Goal: Task Accomplishment & Management: Complete application form

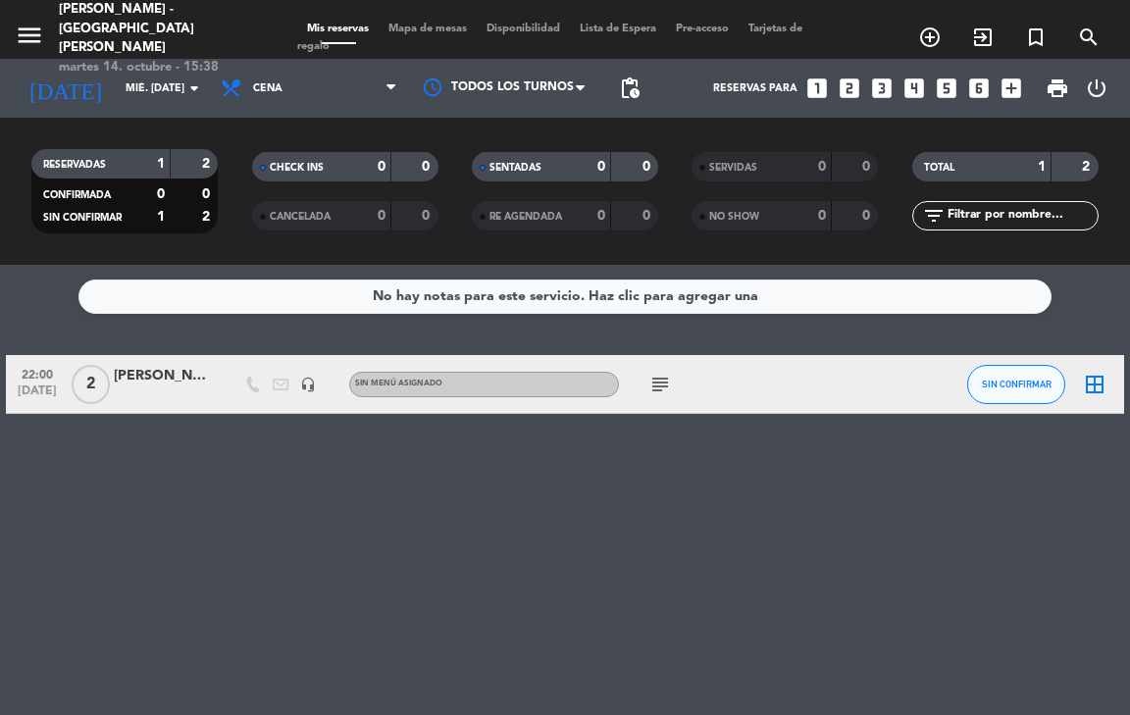
click at [194, 100] on input "mié. [DATE]" at bounding box center [188, 89] width 144 height 32
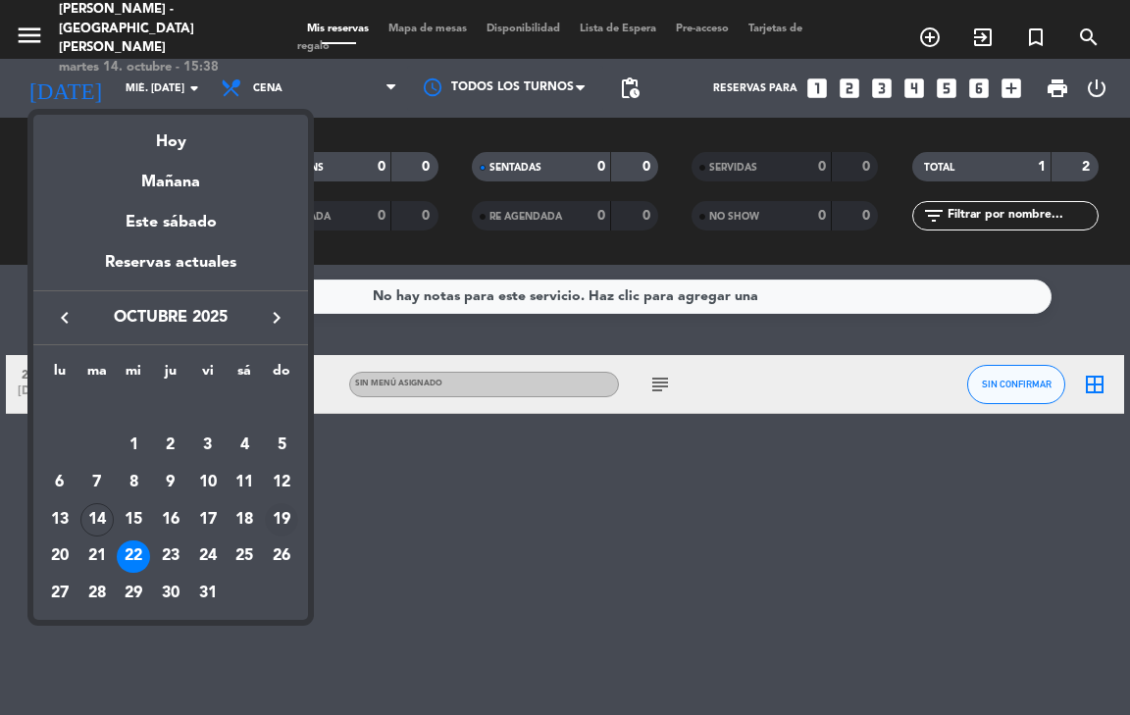
click at [290, 518] on div "19" at bounding box center [281, 519] width 33 height 33
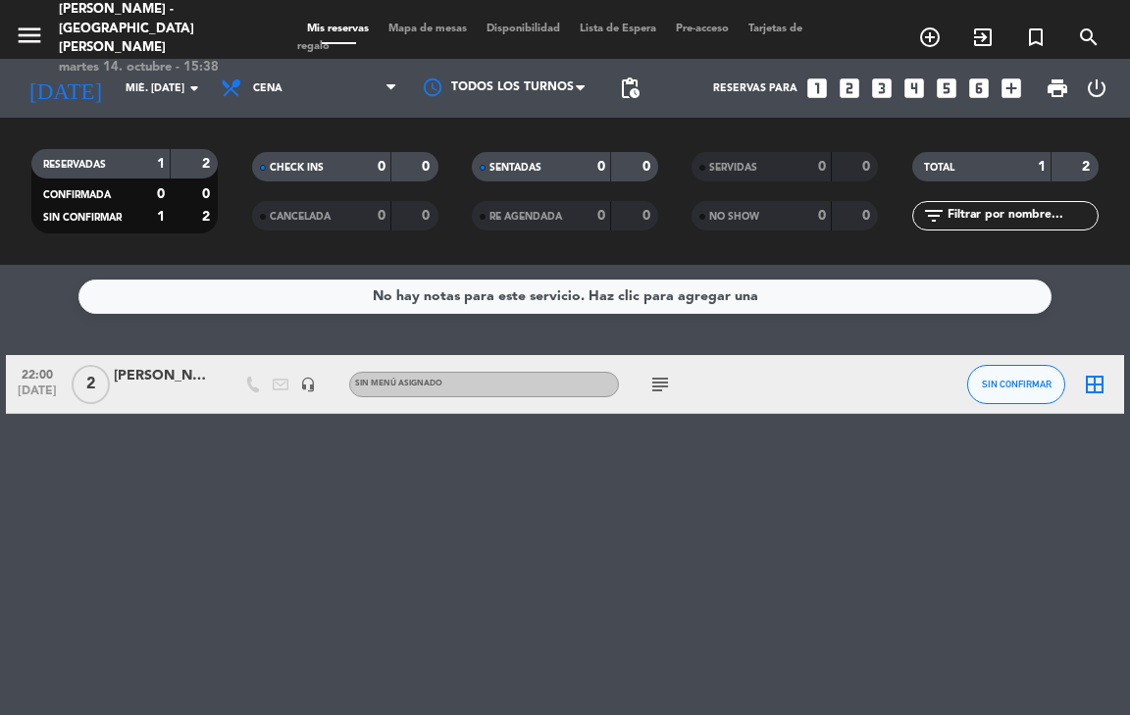
type input "dom. [DATE]"
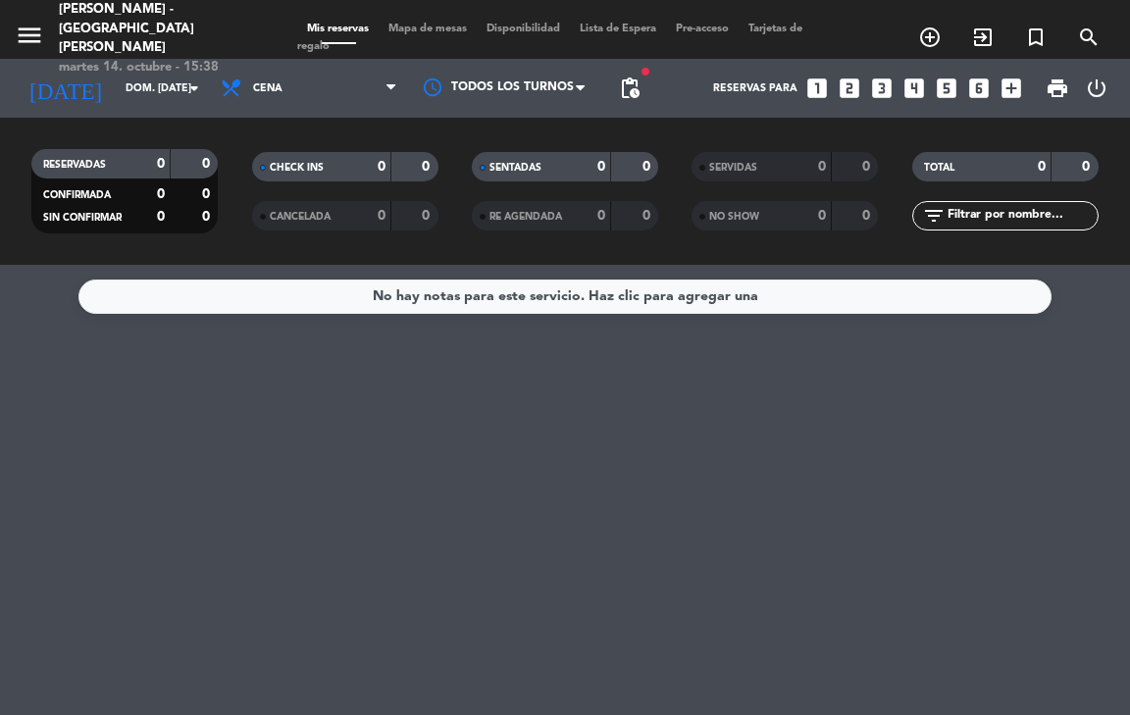
click at [310, 113] on div "Todos los servicios Brunch Almuerzo Cena Cena Todos los servicios Brunch Almuer…" at bounding box center [309, 88] width 196 height 59
click at [309, 102] on span "Cena" at bounding box center [309, 88] width 196 height 43
click at [282, 206] on div "menu [PERSON_NAME] - [GEOGRAPHIC_DATA][PERSON_NAME] martes 14. octubre - 15:38 …" at bounding box center [565, 132] width 1130 height 265
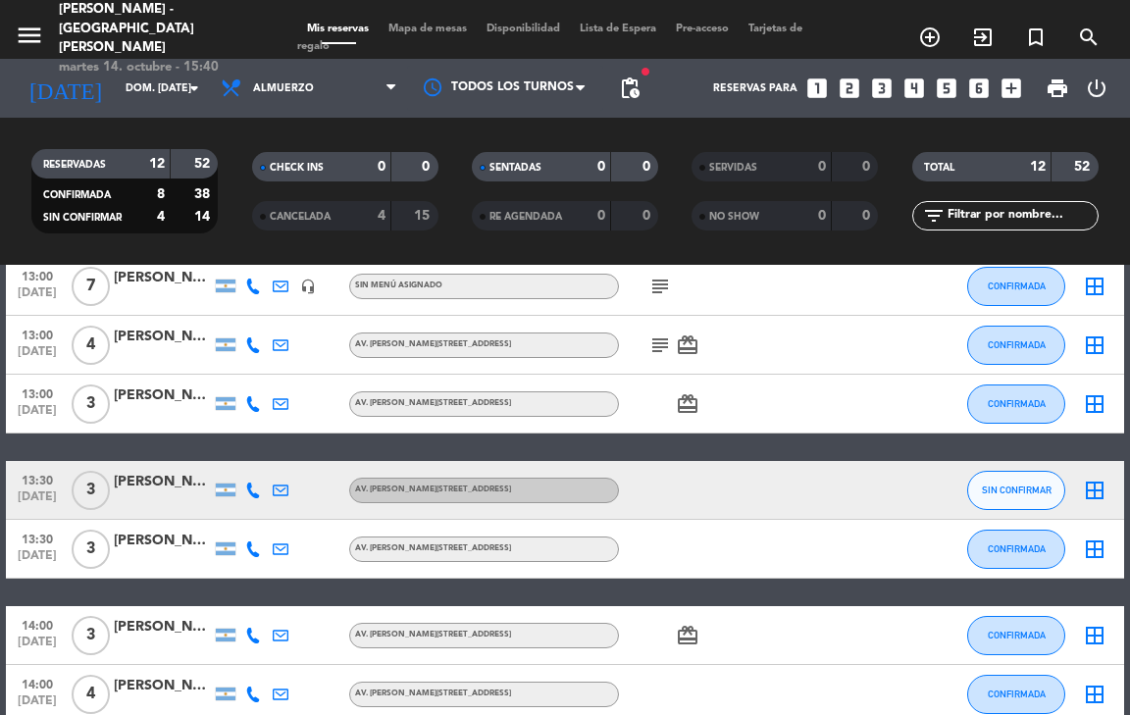
scroll to position [429, 0]
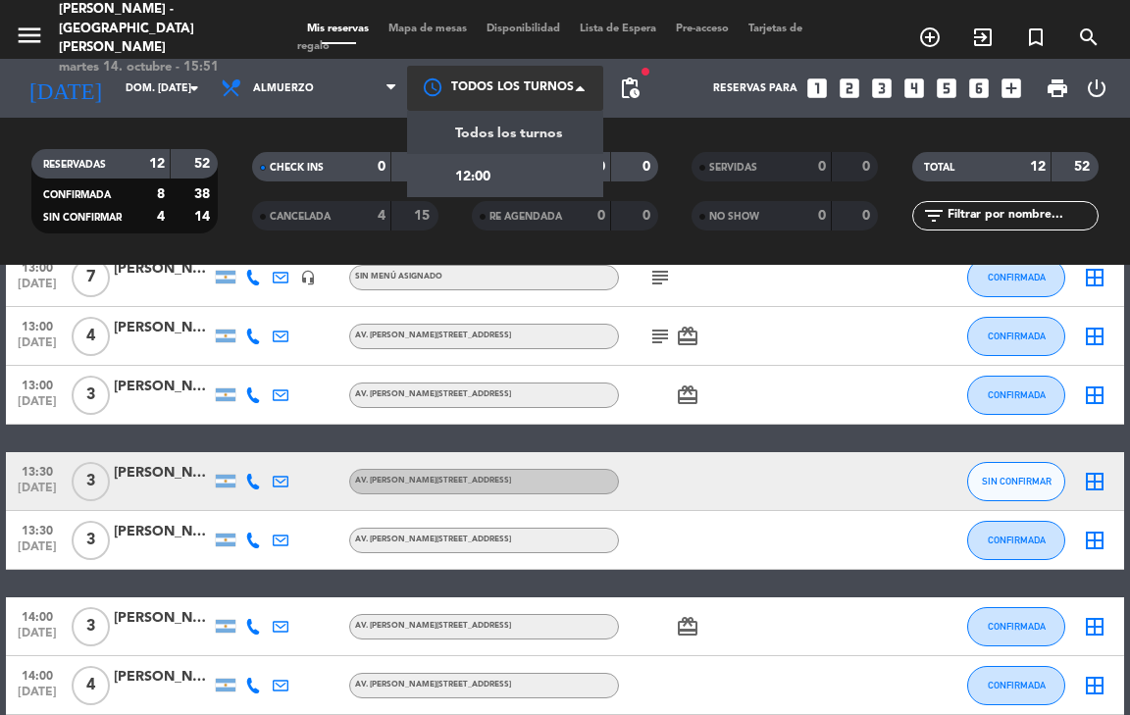
click at [578, 96] on span at bounding box center [586, 88] width 20 height 20
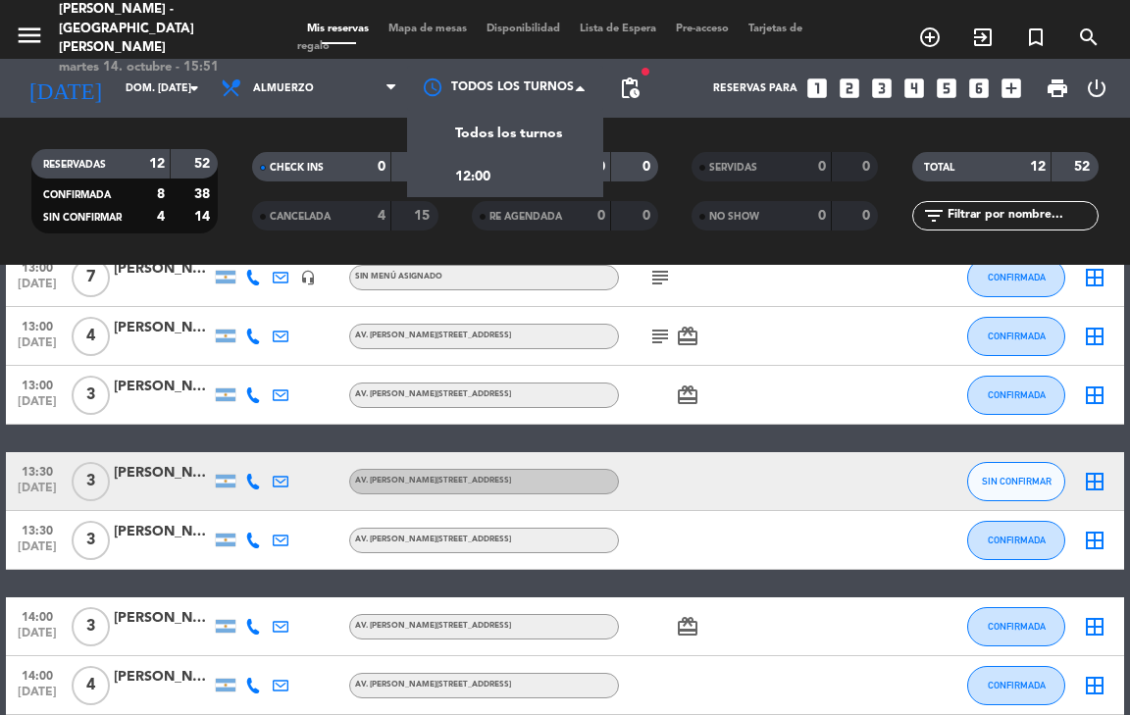
drag, startPoint x: 1129, startPoint y: 317, endPoint x: 1129, endPoint y: 341, distance: 24.5
click at [1129, 321] on bookings-row "12:30 [DATE] 3 [PERSON_NAME] [PERSON_NAME]. [PERSON_NAME][STREET_ADDRESS] card_…" at bounding box center [565, 320] width 1130 height 788
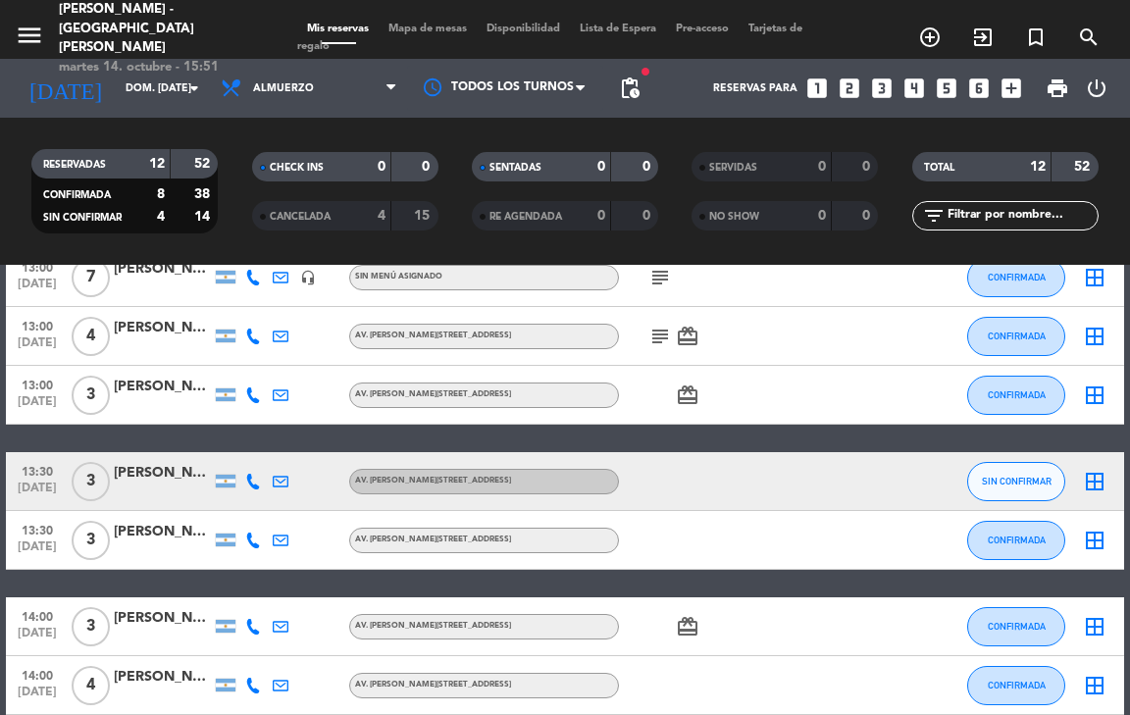
click at [650, 91] on div "Reservas para looks_one looks_two looks_3 looks_4 looks_5 looks_6 add_box" at bounding box center [839, 88] width 381 height 59
click at [642, 95] on span "pending_actions" at bounding box center [629, 88] width 39 height 39
click at [630, 101] on span "pending_actions" at bounding box center [629, 88] width 39 height 39
click at [630, 81] on span "pending_actions" at bounding box center [630, 88] width 24 height 24
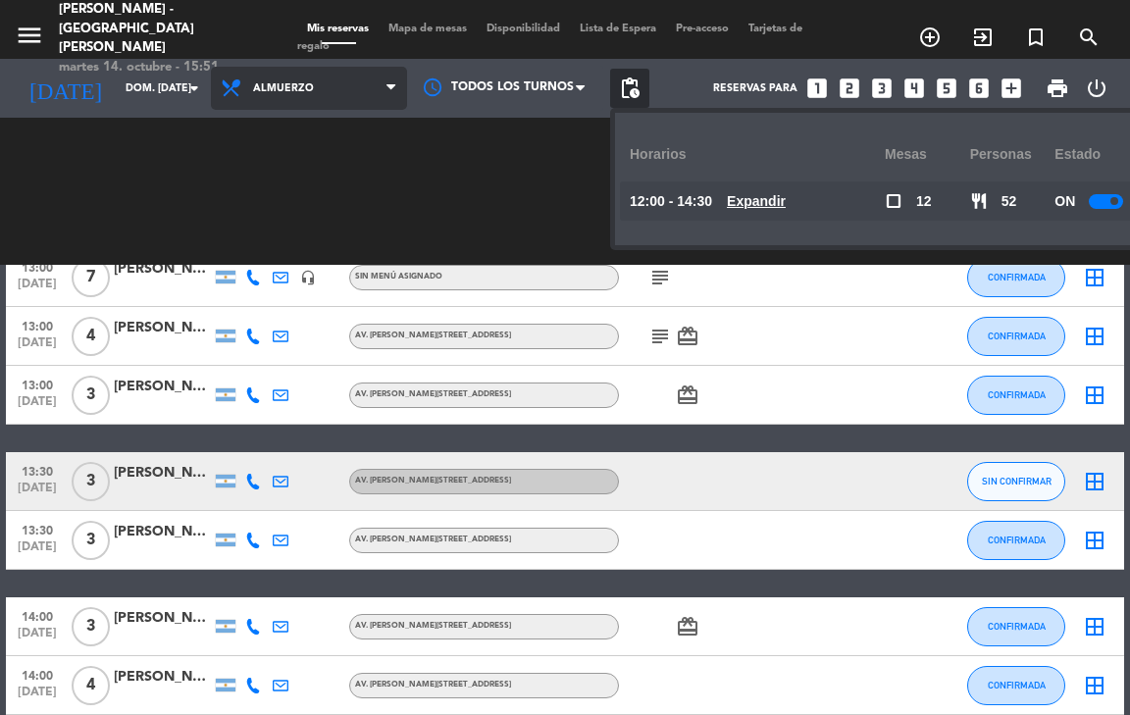
click at [390, 93] on icon at bounding box center [390, 88] width 9 height 16
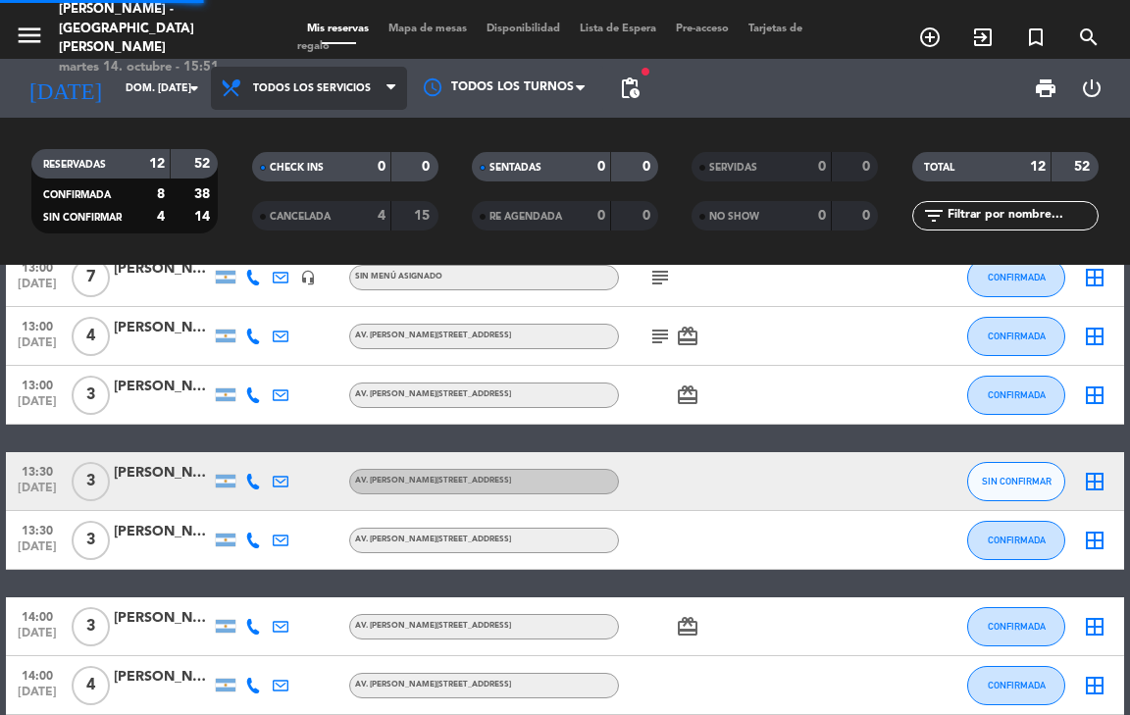
click at [355, 133] on div "menu [PERSON_NAME] - [GEOGRAPHIC_DATA][PERSON_NAME] martes 14. octubre - 15:51 …" at bounding box center [565, 132] width 1130 height 265
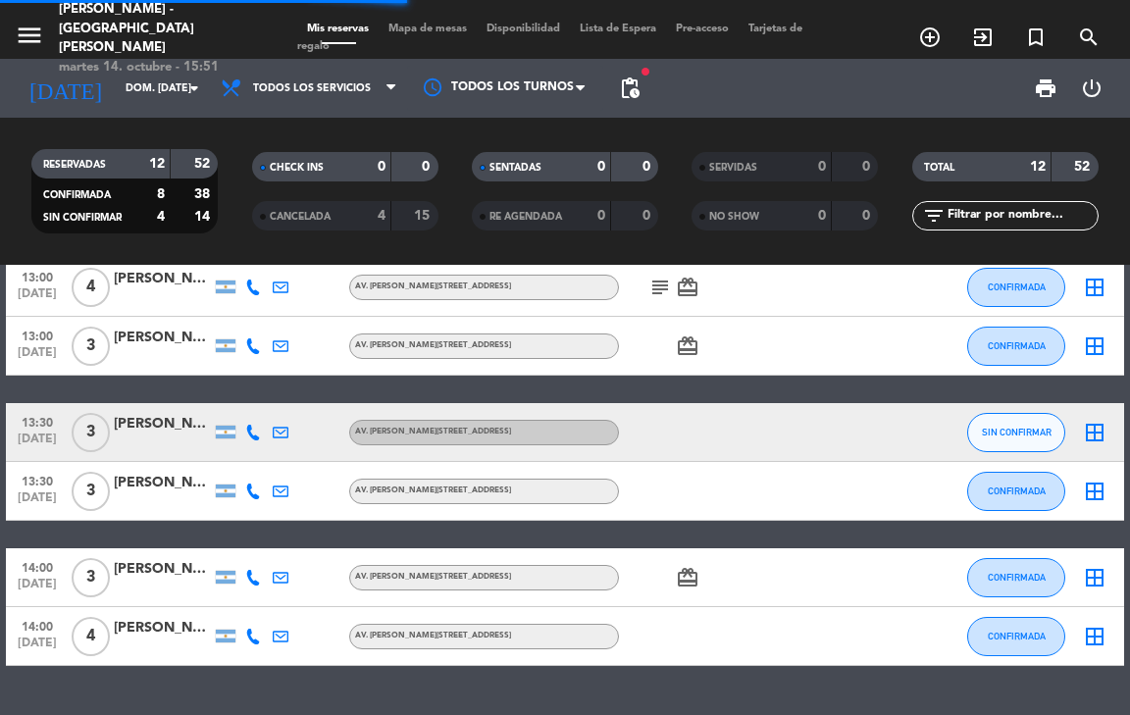
scroll to position [380, 0]
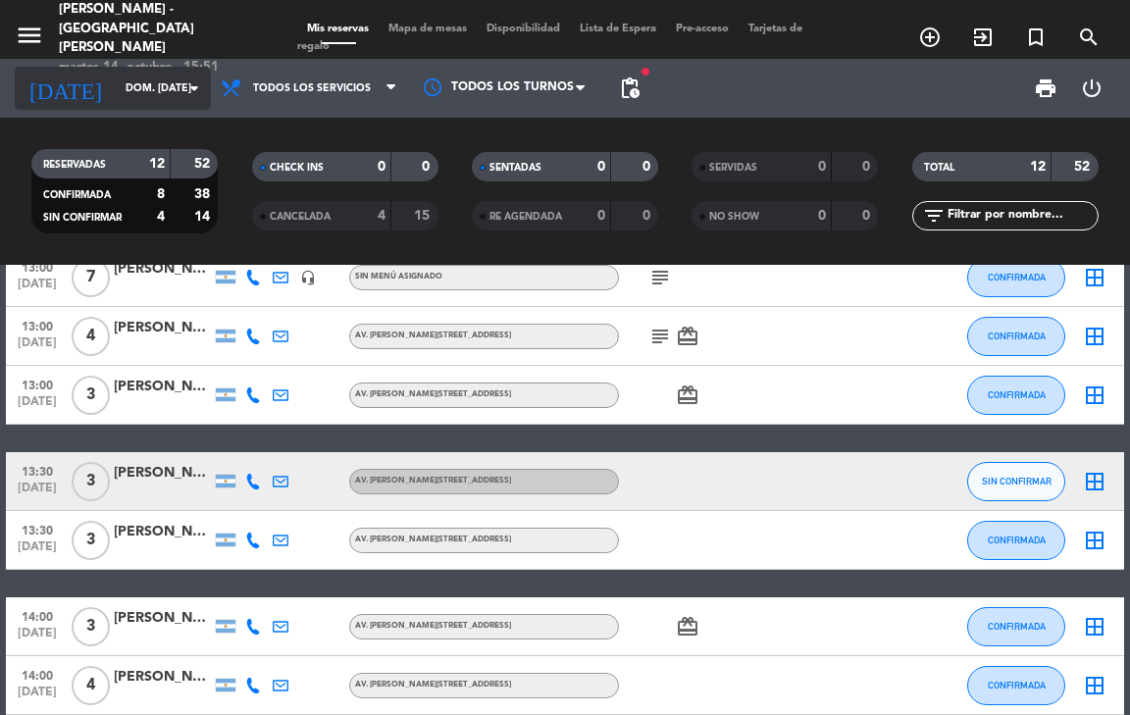
click at [193, 92] on icon "arrow_drop_down" at bounding box center [194, 88] width 24 height 24
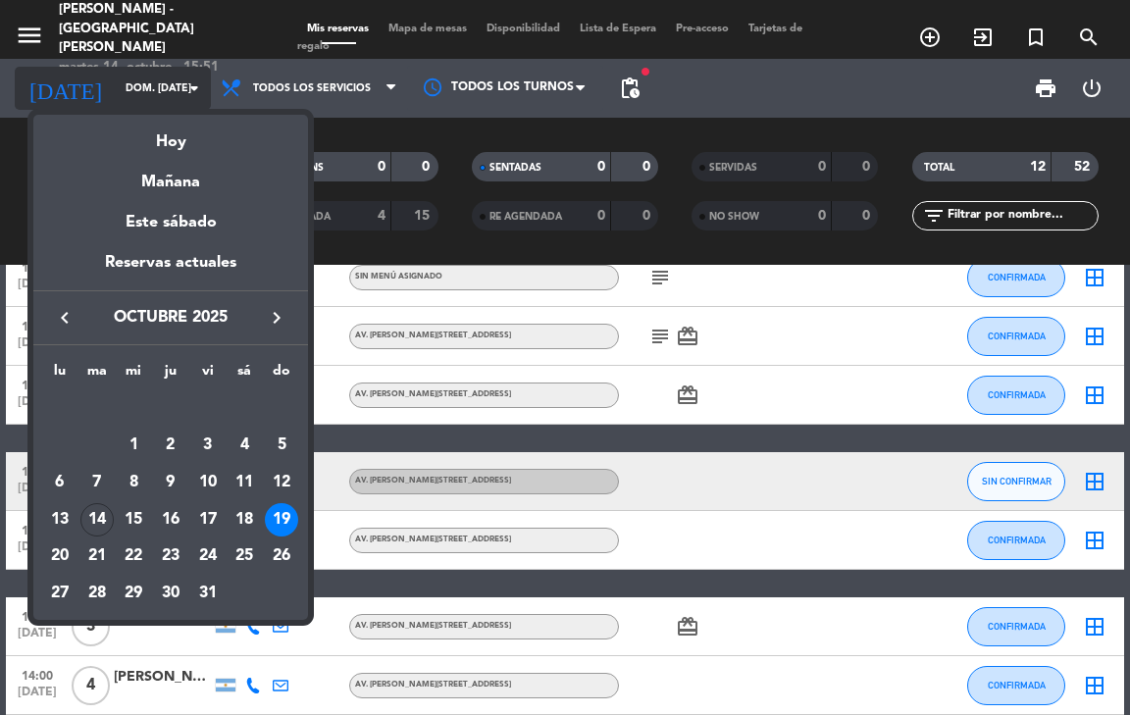
click at [193, 92] on div at bounding box center [565, 357] width 1130 height 715
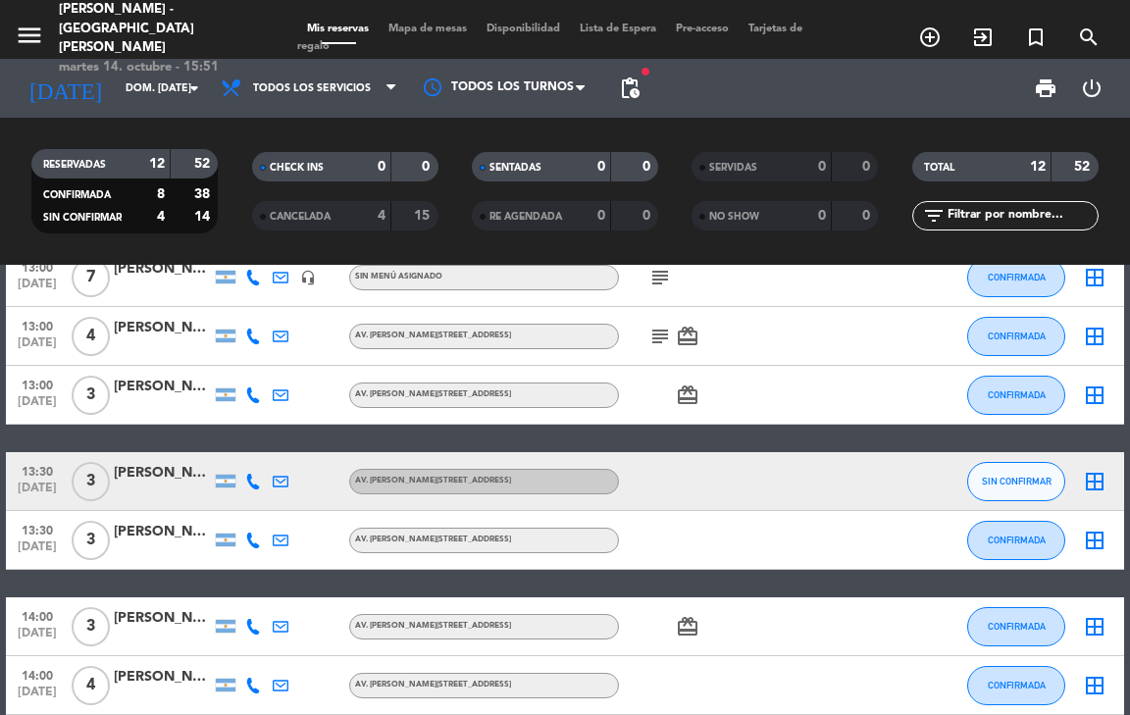
click at [364, 213] on div "4" at bounding box center [365, 216] width 39 height 23
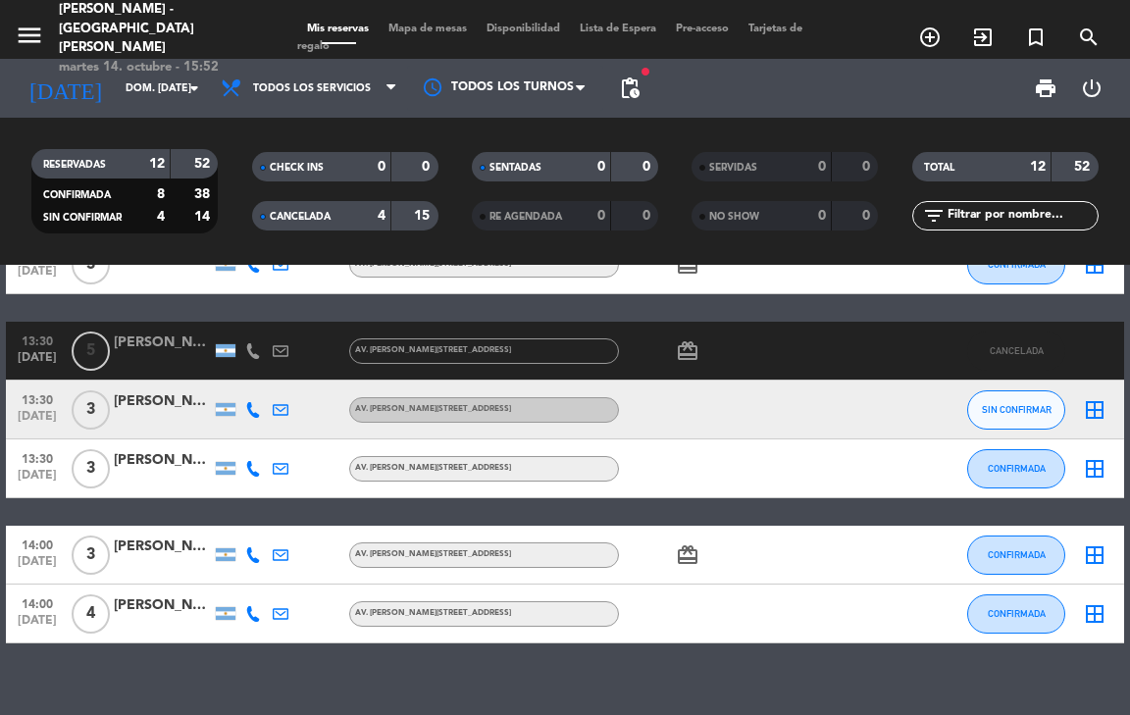
scroll to position [713, 0]
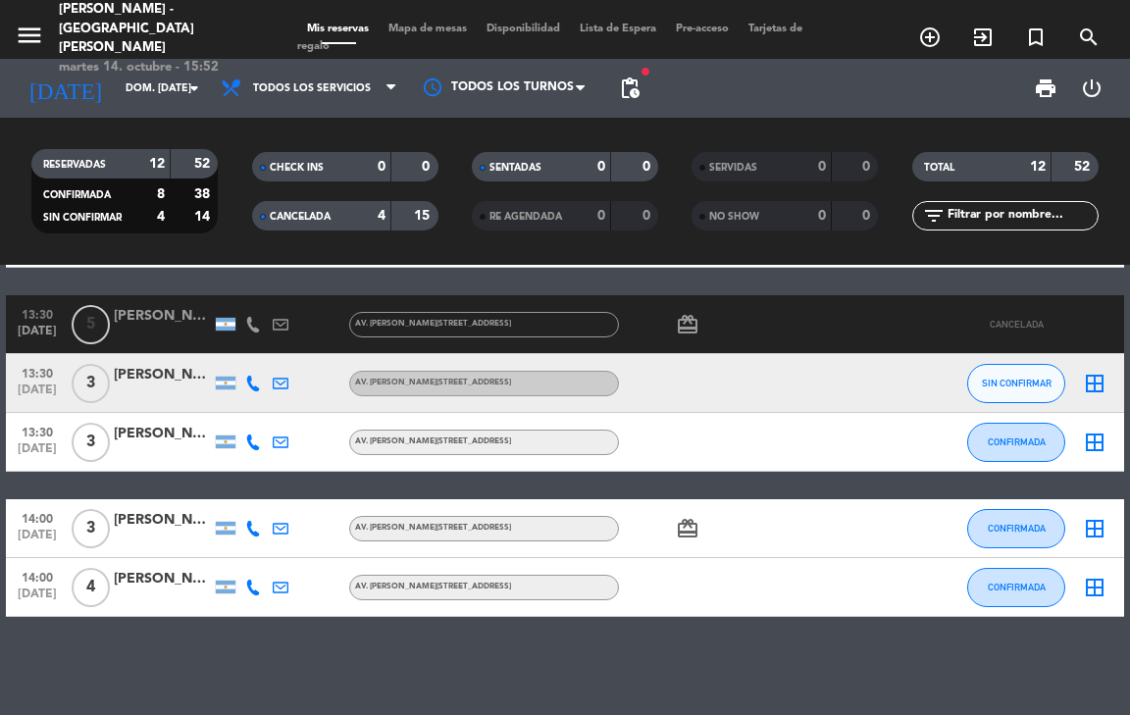
click at [526, 25] on span "Disponibilidad" at bounding box center [523, 29] width 93 height 11
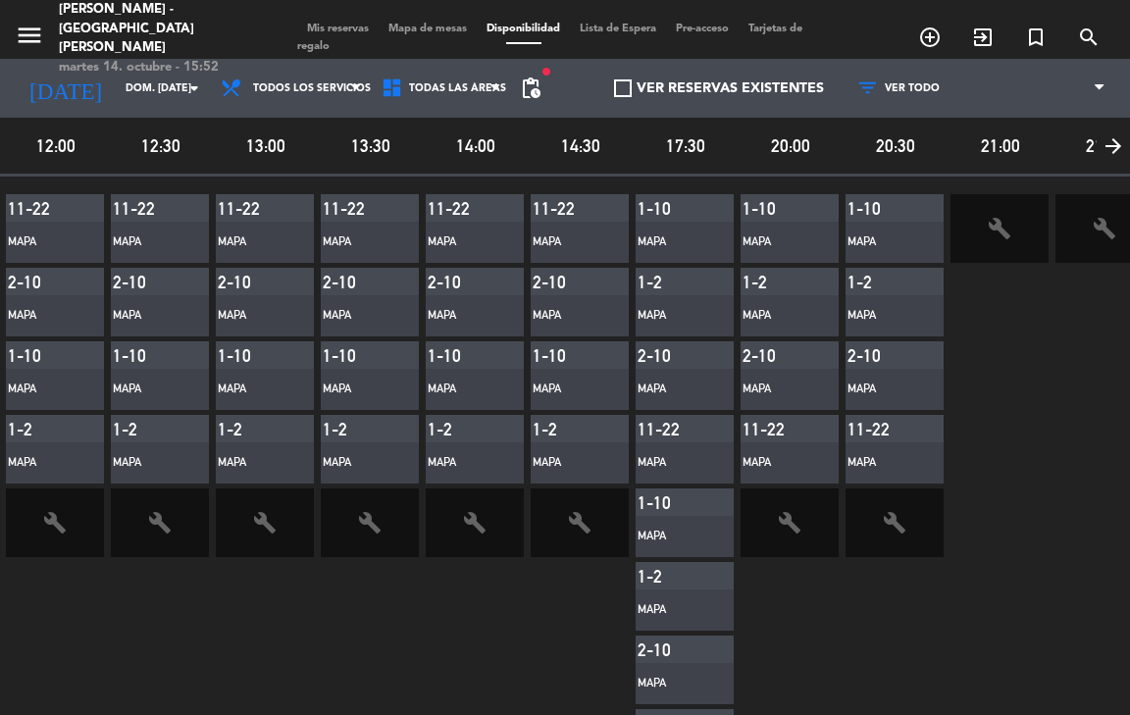
click at [511, 93] on span "pending_actions" at bounding box center [530, 88] width 39 height 39
click at [539, 96] on span "pending_actions" at bounding box center [530, 88] width 39 height 39
click at [519, 94] on span "pending_actions" at bounding box center [531, 88] width 24 height 24
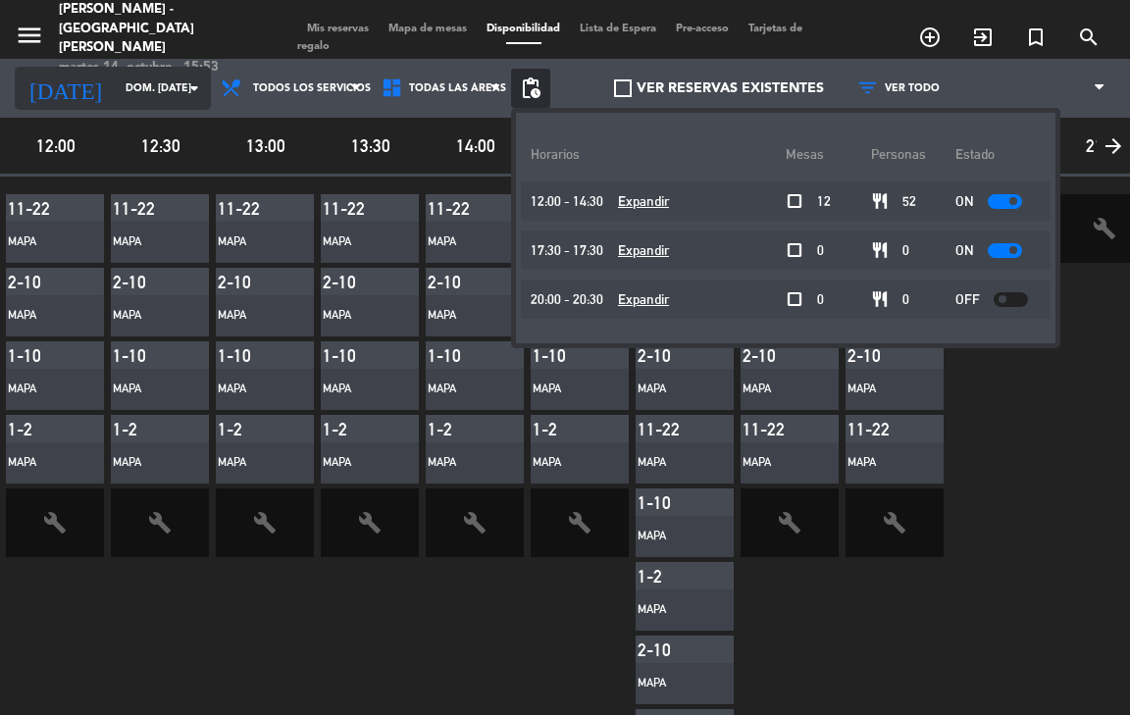
click at [183, 86] on icon "arrow_drop_down" at bounding box center [194, 88] width 24 height 24
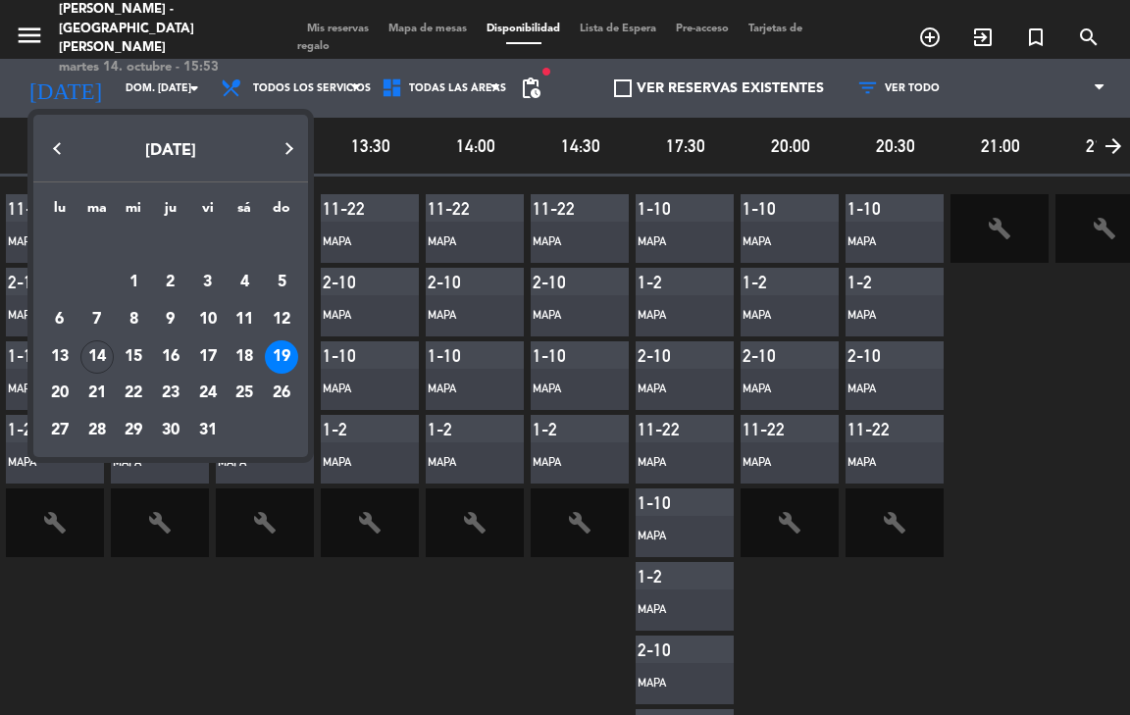
click at [276, 356] on div "19" at bounding box center [281, 356] width 33 height 33
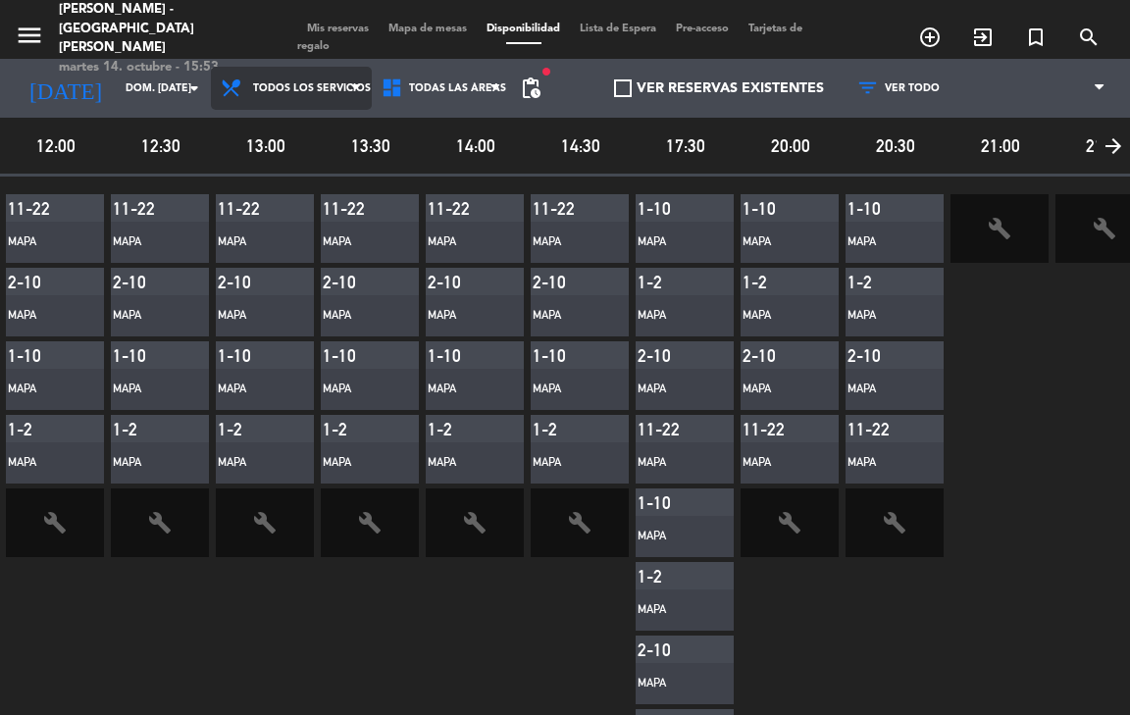
click at [250, 86] on span "Todos los servicios" at bounding box center [291, 88] width 161 height 43
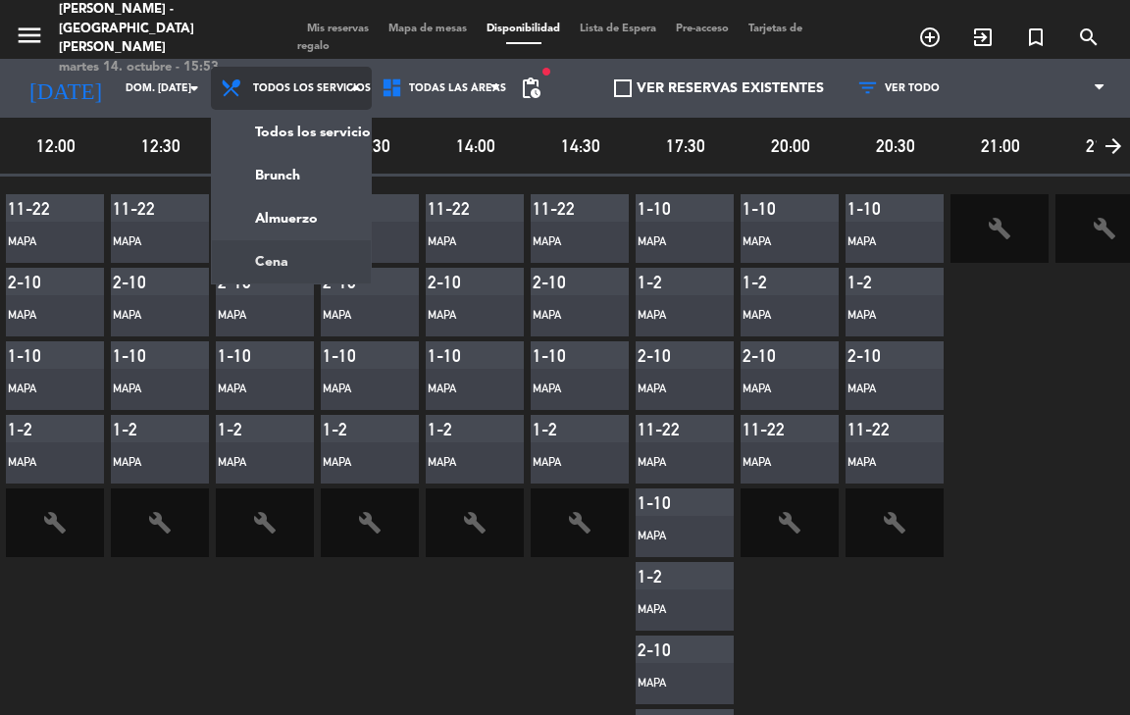
click at [266, 249] on main "menu [PERSON_NAME] - [GEOGRAPHIC_DATA][PERSON_NAME] martes 14. octubre - 15:53 …" at bounding box center [565, 357] width 1130 height 715
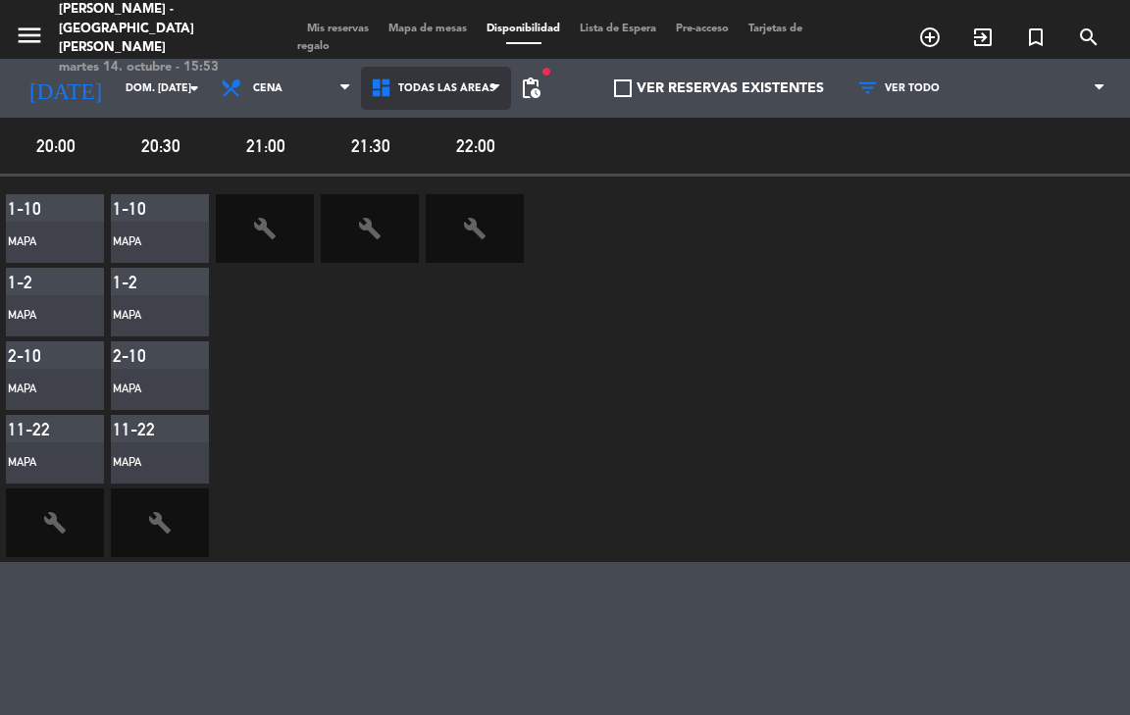
click at [415, 93] on span "Todas las áreas" at bounding box center [446, 88] width 97 height 13
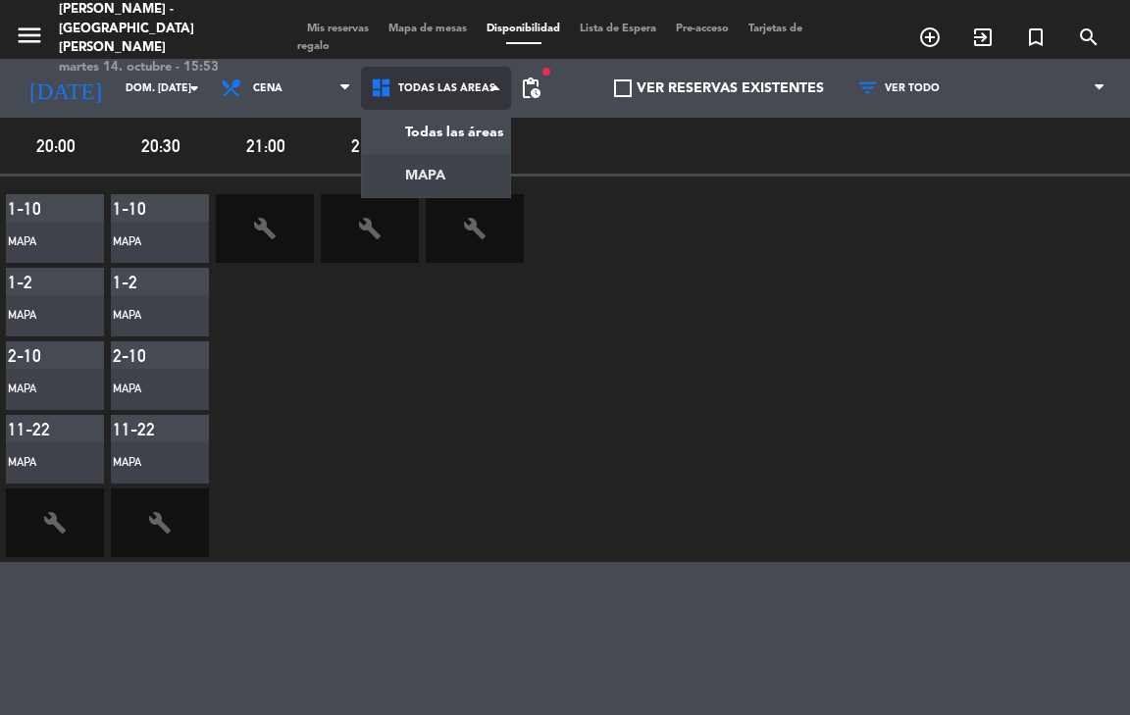
click at [416, 168] on main "menu [PERSON_NAME] - [GEOGRAPHIC_DATA][PERSON_NAME] martes 14. octubre - 15:53 …" at bounding box center [565, 357] width 1130 height 715
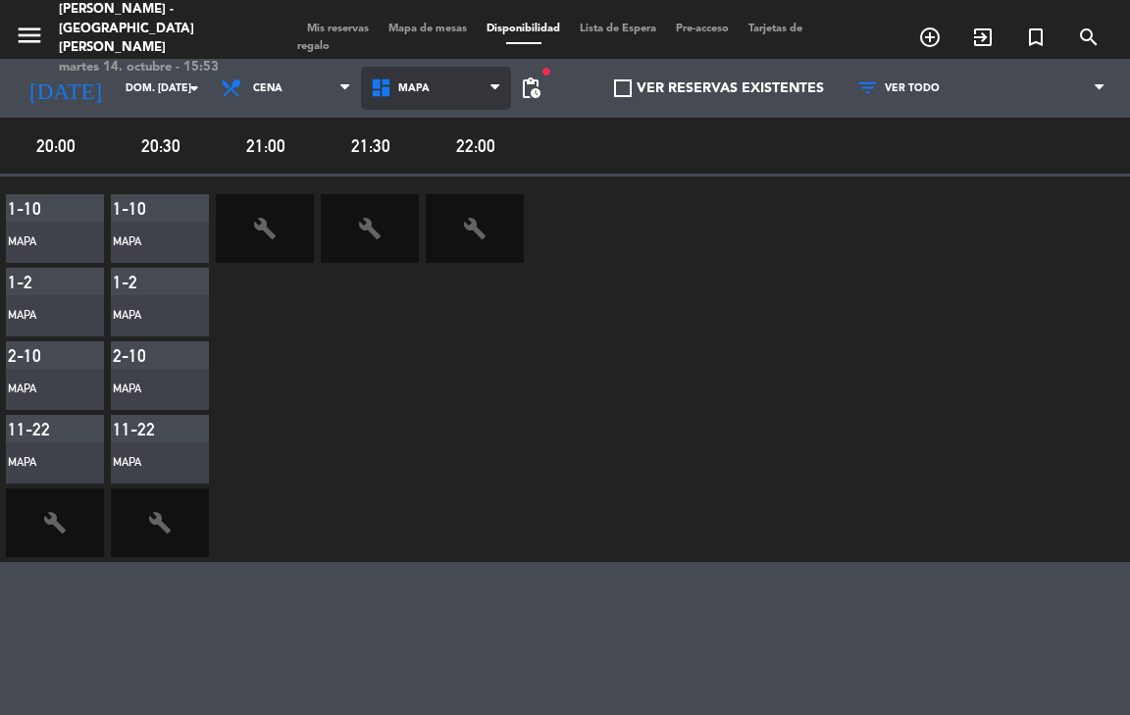
click at [486, 106] on span "MAPA" at bounding box center [436, 88] width 150 height 43
click at [442, 146] on main "menu [PERSON_NAME] - [GEOGRAPHIC_DATA][PERSON_NAME] martes 14. octubre - 15:53 …" at bounding box center [565, 357] width 1130 height 715
click at [480, 83] on span "Todas las áreas" at bounding box center [446, 88] width 97 height 13
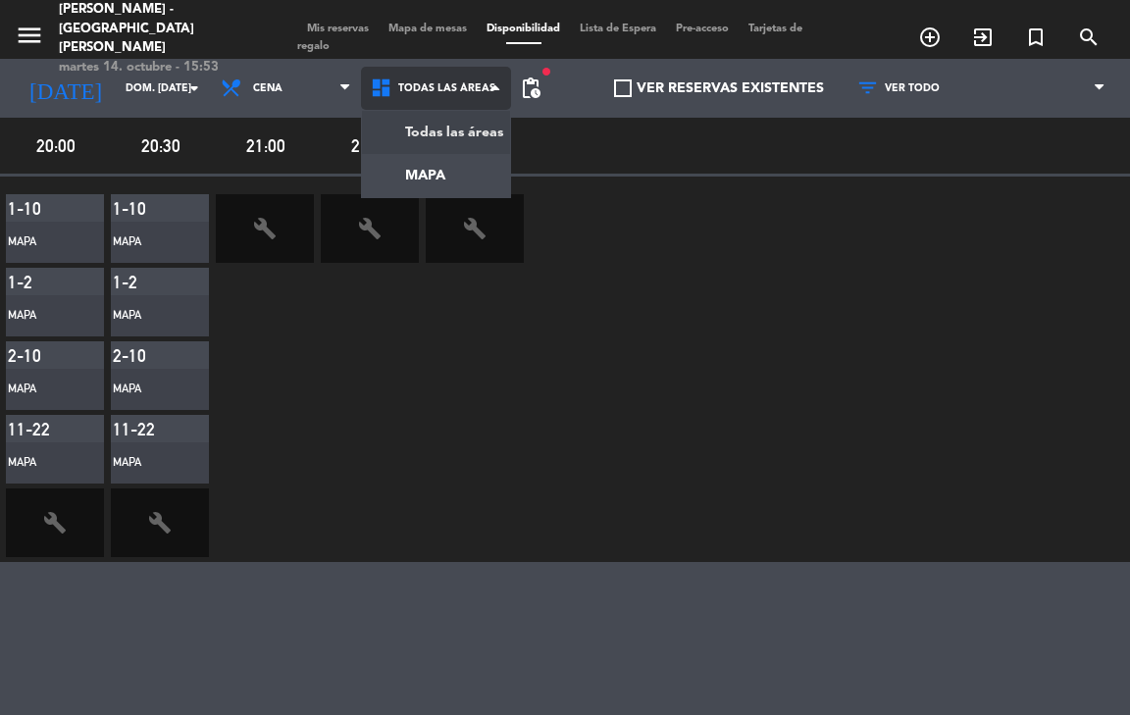
click at [471, 126] on main "menu [PERSON_NAME] - [GEOGRAPHIC_DATA][PERSON_NAME] martes 14. octubre - 15:53 …" at bounding box center [565, 357] width 1130 height 715
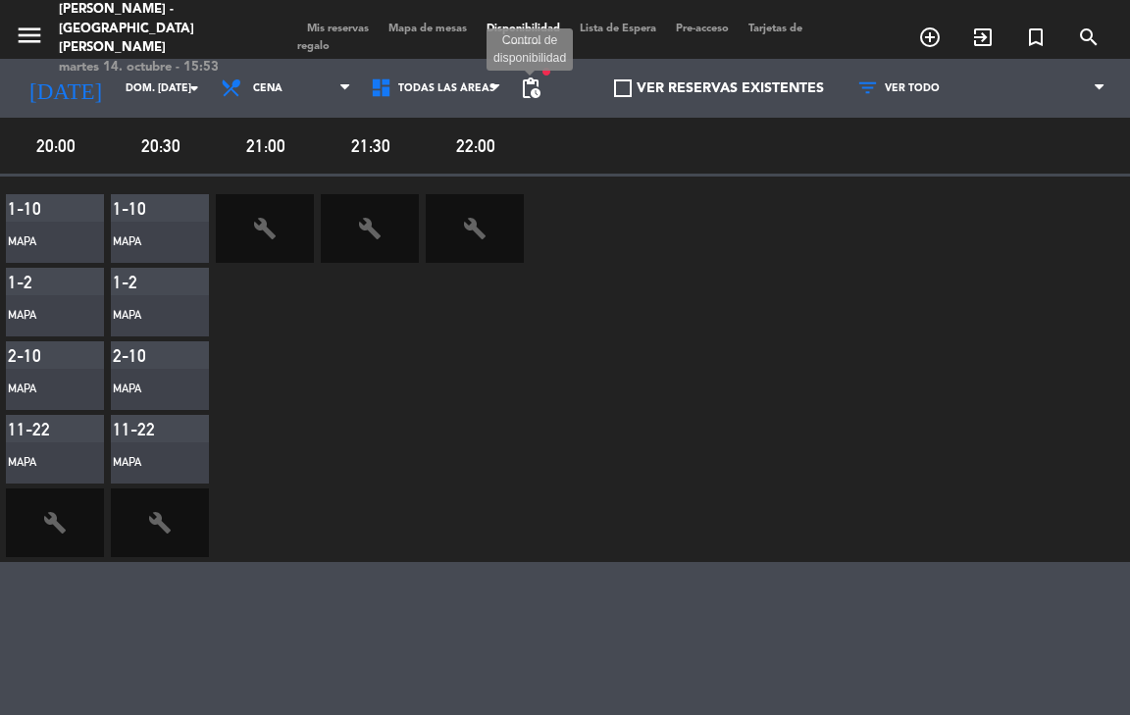
click at [519, 99] on span "pending_actions" at bounding box center [531, 88] width 24 height 24
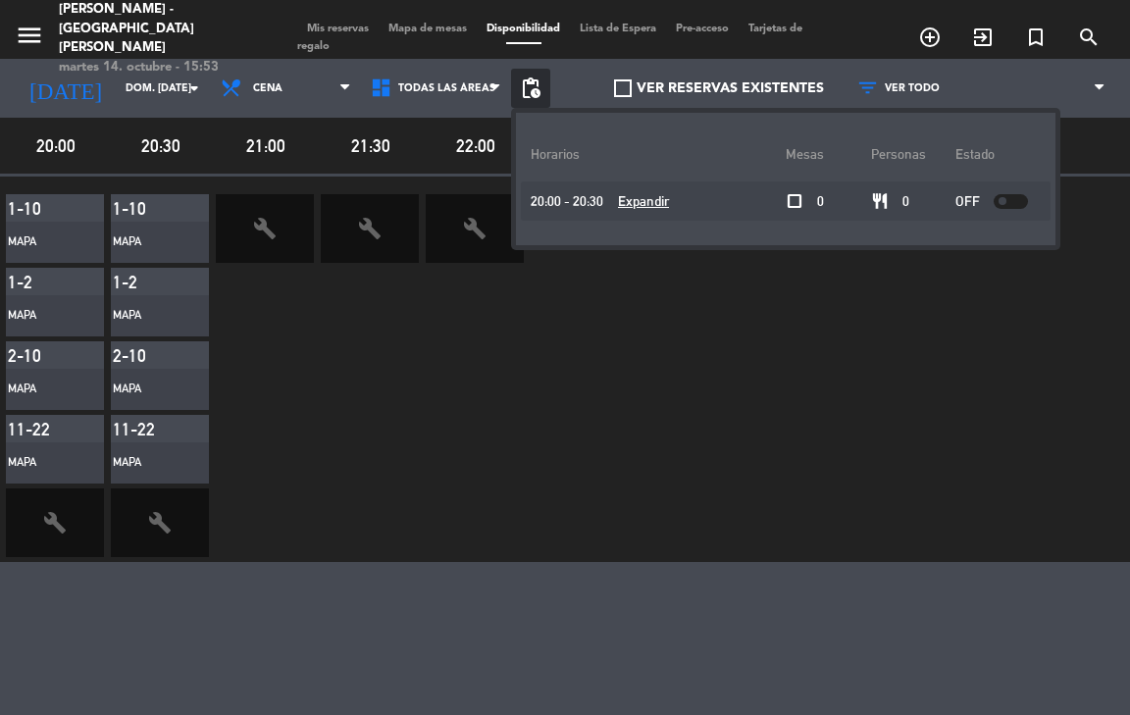
click at [609, 316] on div "1-10 MAPA 1-2 MAPA 2-10 MAPA 11-22 MAPA build 1-10 MAPA 1-2 MAPA 2-10 MAPA 11-2…" at bounding box center [565, 369] width 1130 height 385
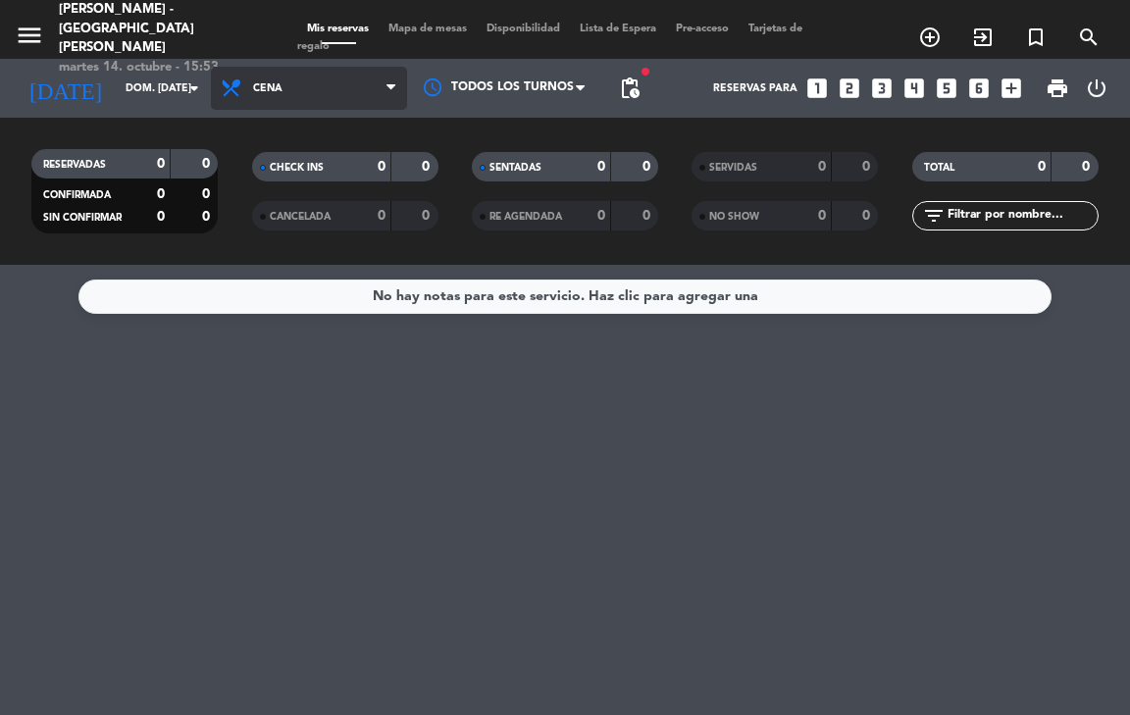
click at [348, 83] on span "Cena" at bounding box center [309, 88] width 196 height 43
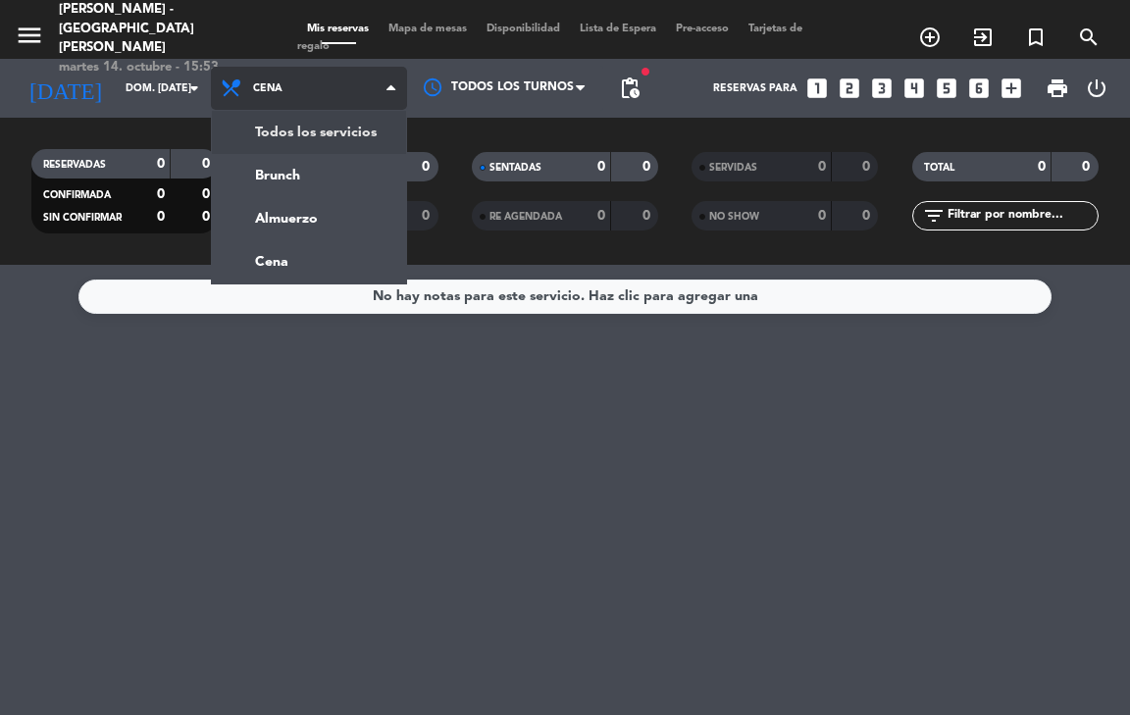
click at [319, 133] on div "menu [PERSON_NAME] - [GEOGRAPHIC_DATA][PERSON_NAME] martes 14. octubre - 15:53 …" at bounding box center [565, 132] width 1130 height 265
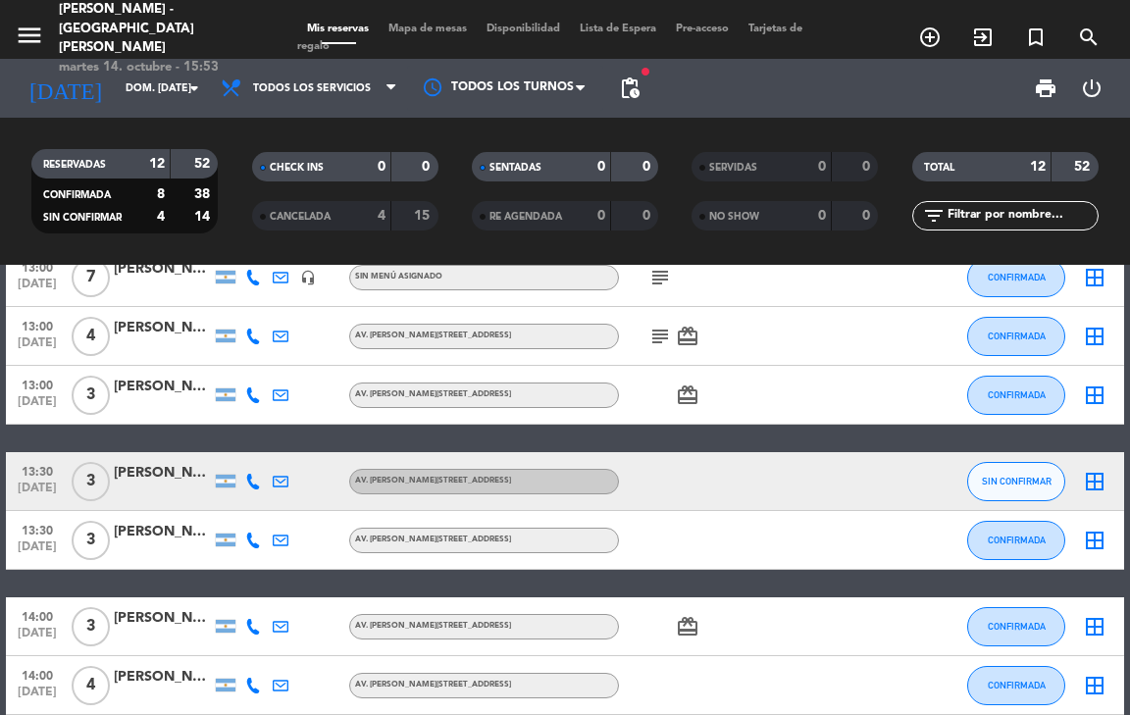
scroll to position [281, 0]
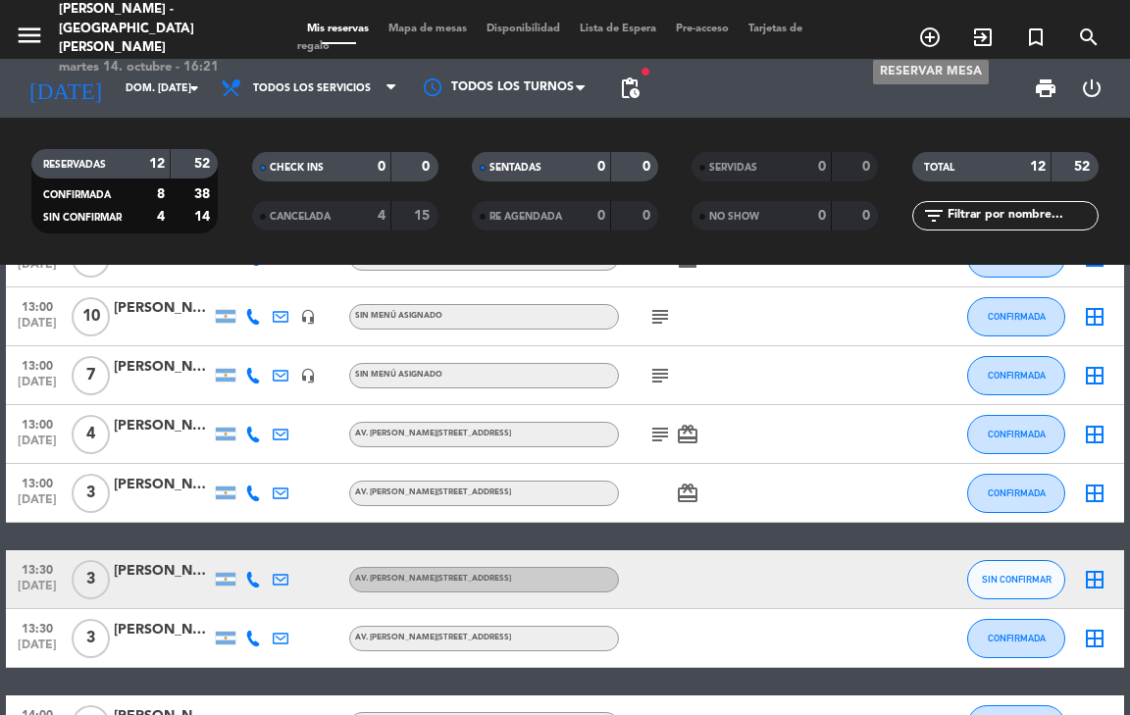
click at [928, 25] on icon "add_circle_outline" at bounding box center [930, 37] width 24 height 24
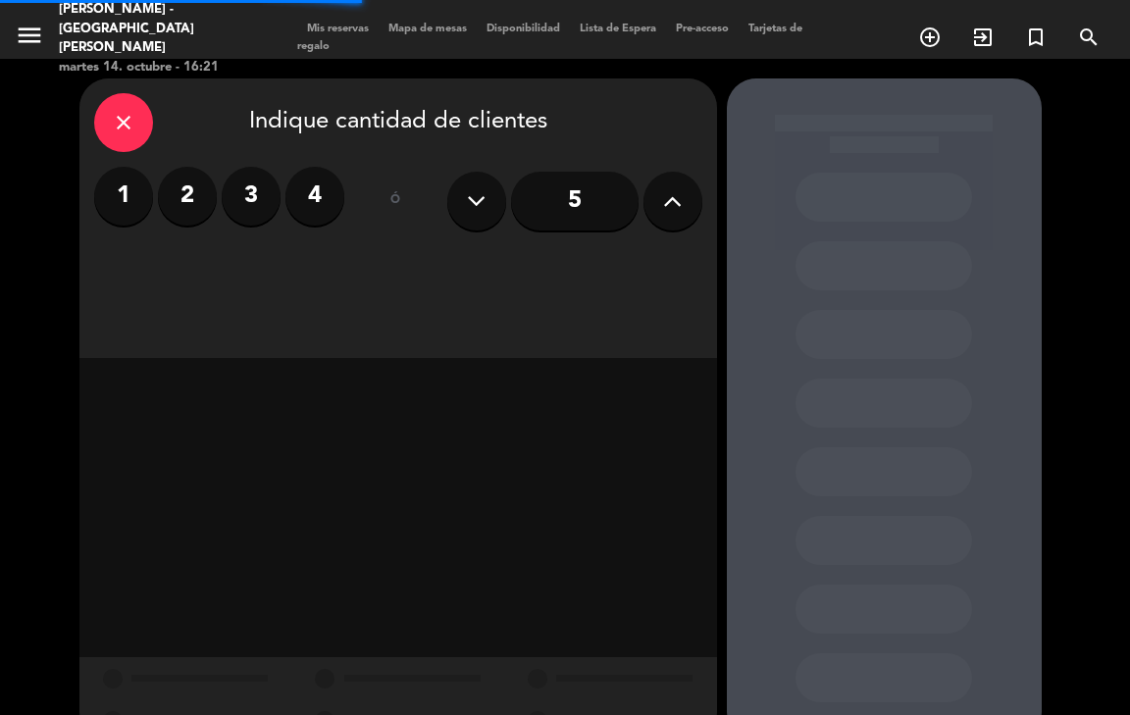
click at [681, 205] on icon at bounding box center [672, 200] width 19 height 29
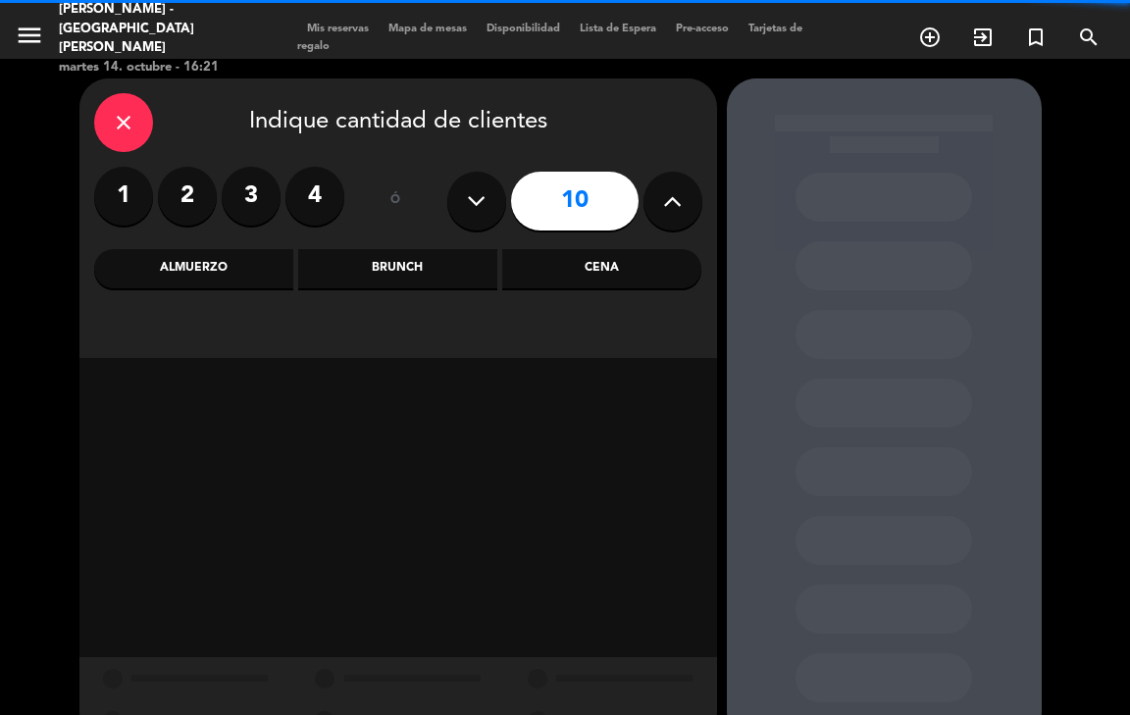
click at [681, 205] on icon at bounding box center [672, 200] width 19 height 29
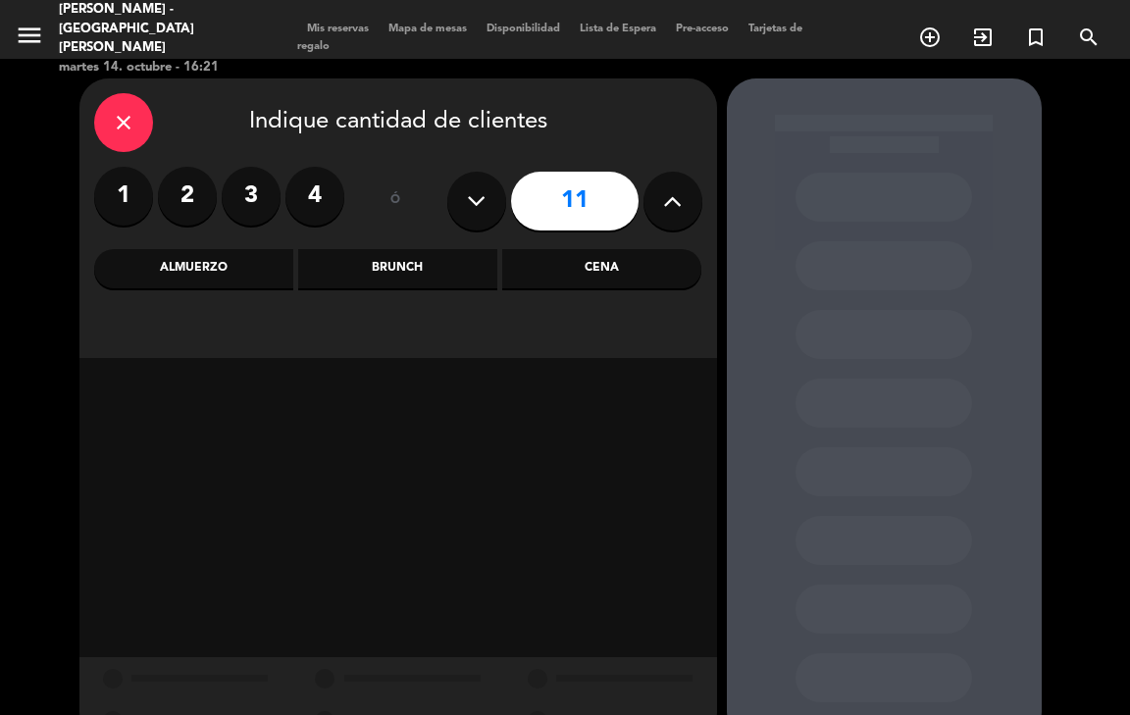
click at [482, 206] on icon at bounding box center [476, 200] width 19 height 29
type input "10"
click at [194, 263] on div "Almuerzo" at bounding box center [193, 268] width 199 height 39
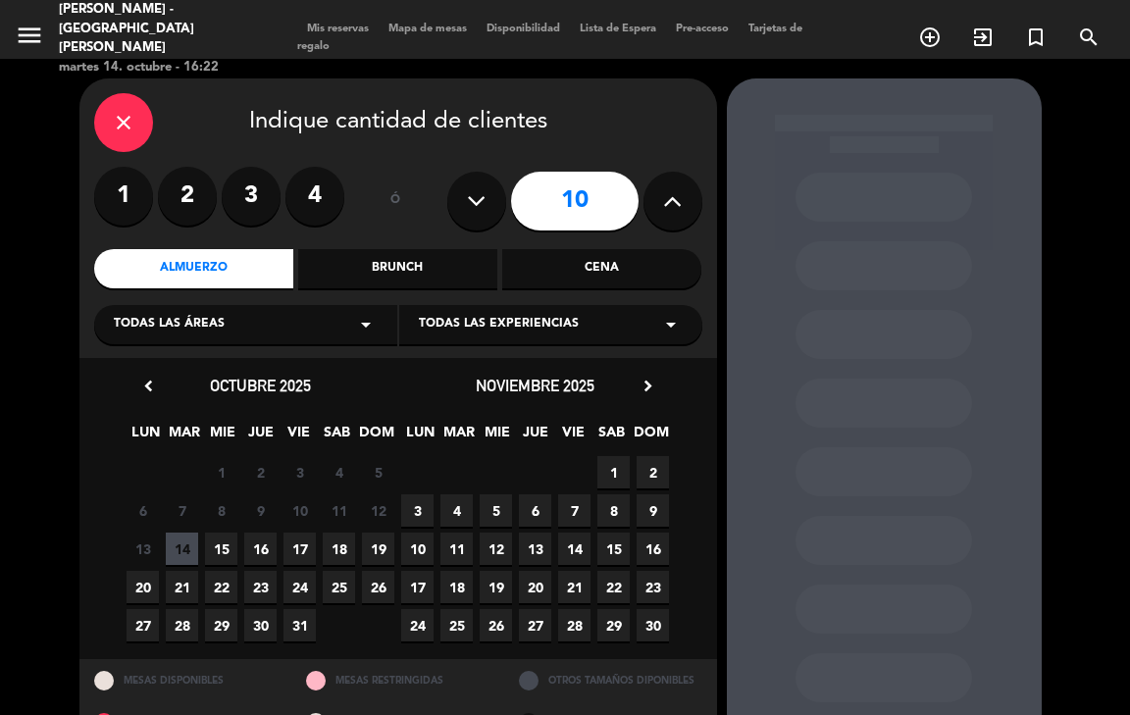
click at [384, 550] on span "19" at bounding box center [378, 549] width 32 height 32
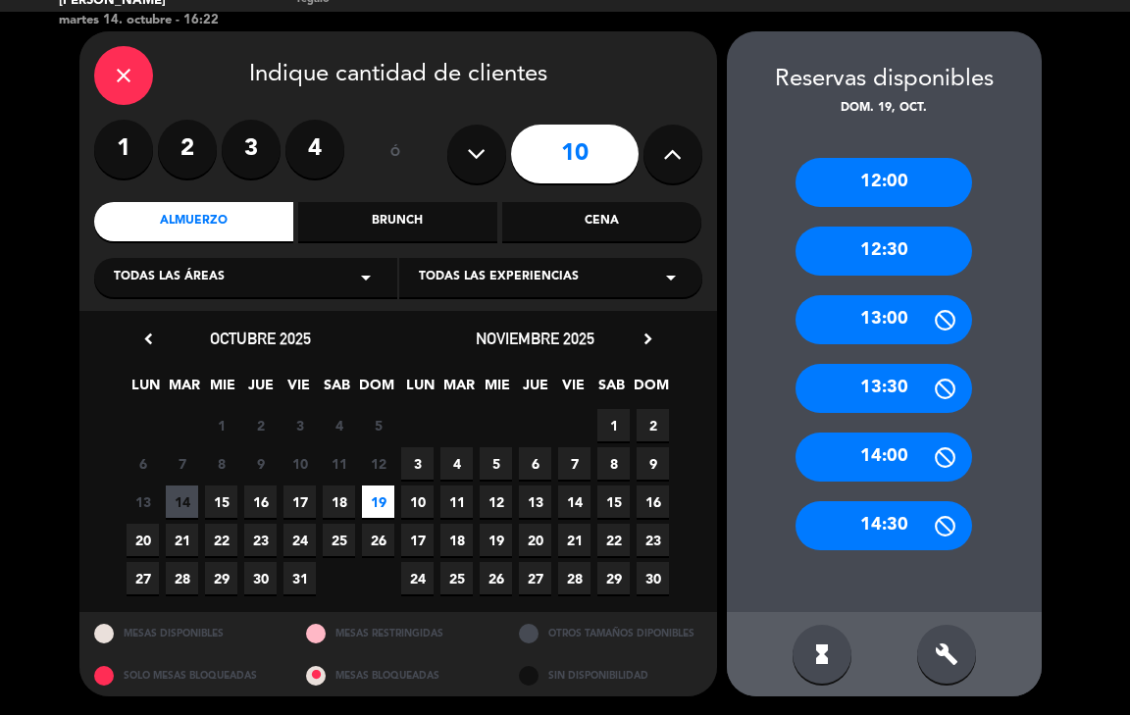
click at [901, 220] on div "12:00 12:30 13:00 13:30 14:00 14:30" at bounding box center [884, 366] width 315 height 494
click at [895, 245] on div "12:30" at bounding box center [883, 251] width 177 height 49
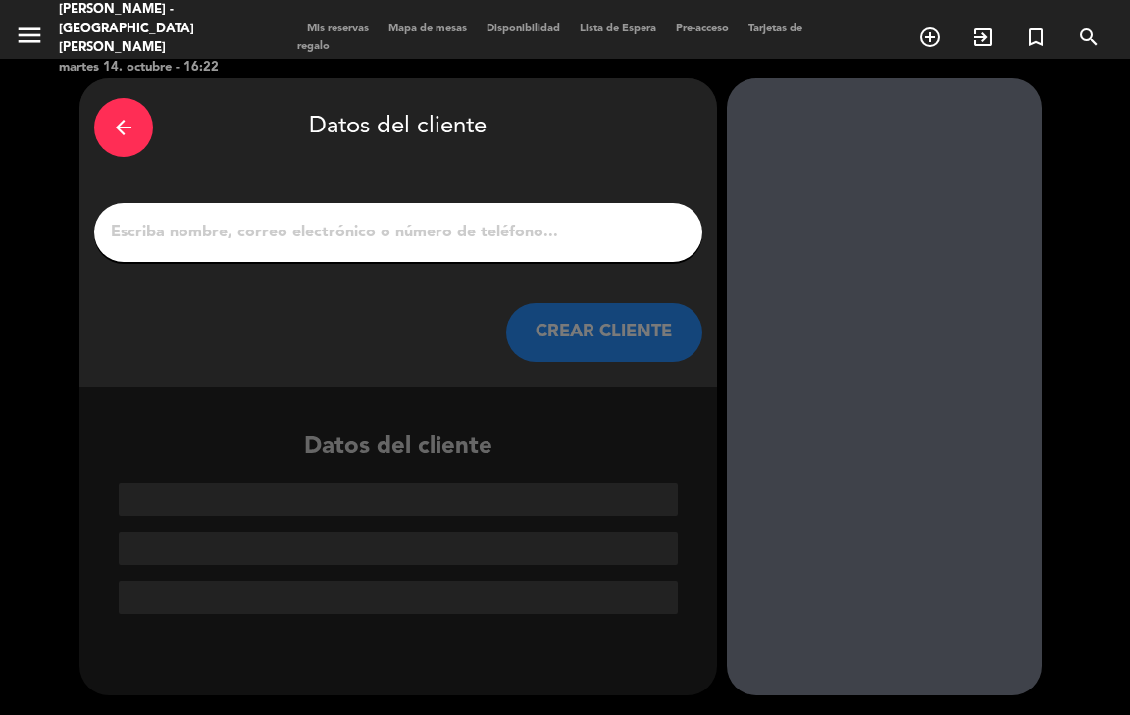
scroll to position [0, 0]
click at [322, 242] on input "1" at bounding box center [398, 232] width 579 height 27
paste input "[PERSON_NAME]"
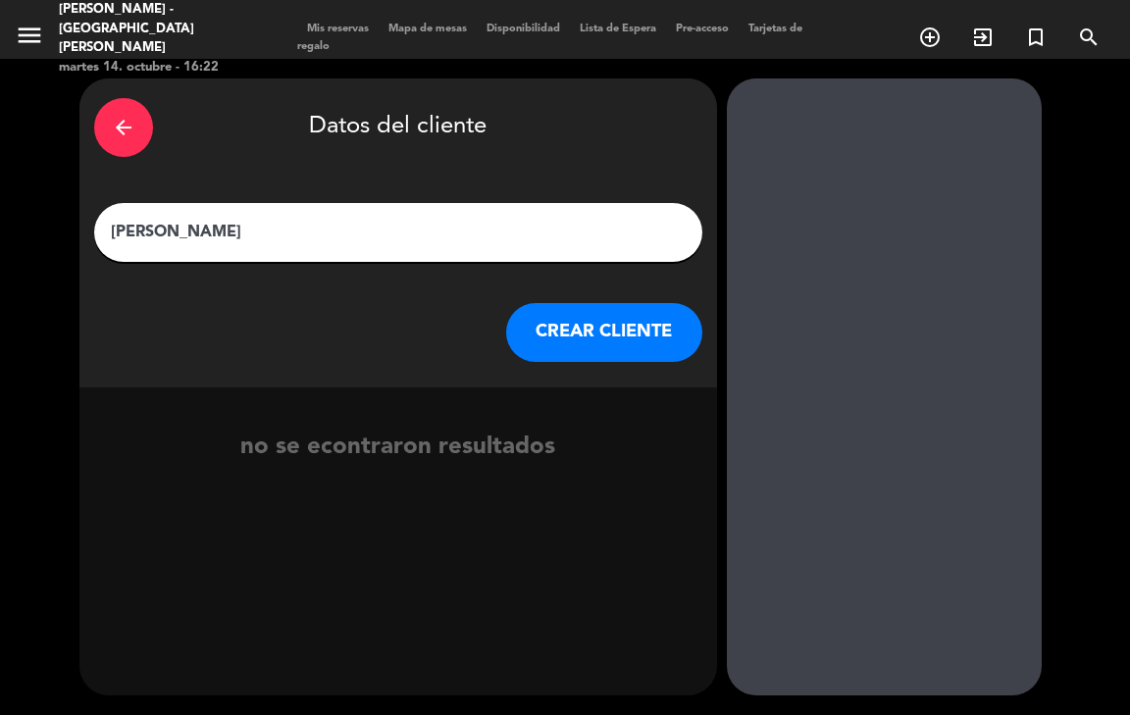
type input "[PERSON_NAME]"
click at [553, 334] on button "CREAR CLIENTE" at bounding box center [604, 332] width 196 height 59
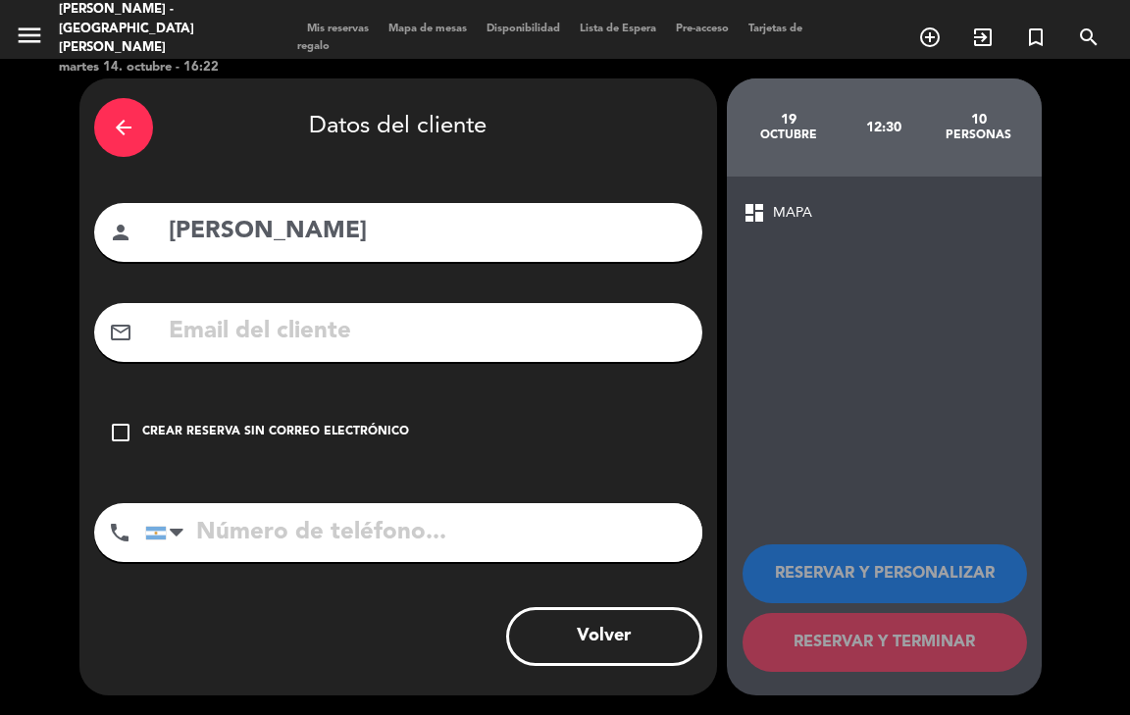
click at [363, 332] on input "text" at bounding box center [427, 332] width 521 height 40
paste input "[EMAIL_ADDRESS][DOMAIN_NAME]"
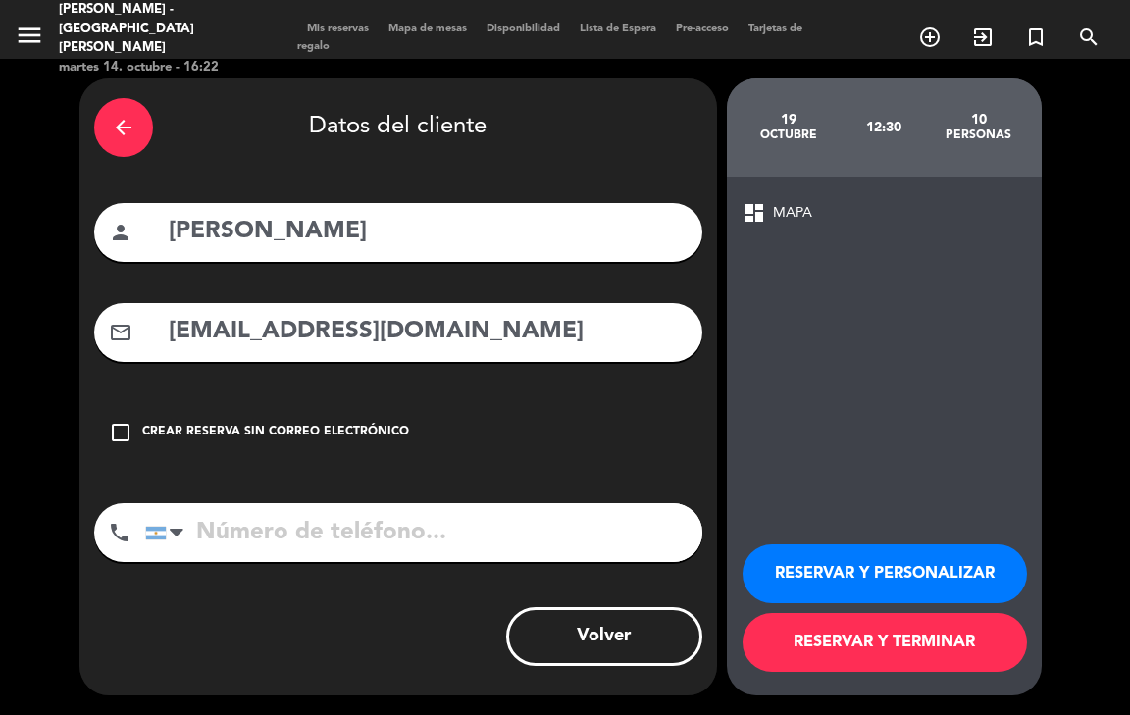
type input "[EMAIL_ADDRESS][DOMAIN_NAME]"
click at [291, 511] on input "tel" at bounding box center [423, 532] width 557 height 59
paste input "1126754422"
type input "1126754422"
click at [941, 573] on button "RESERVAR Y PERSONALIZAR" at bounding box center [884, 573] width 284 height 59
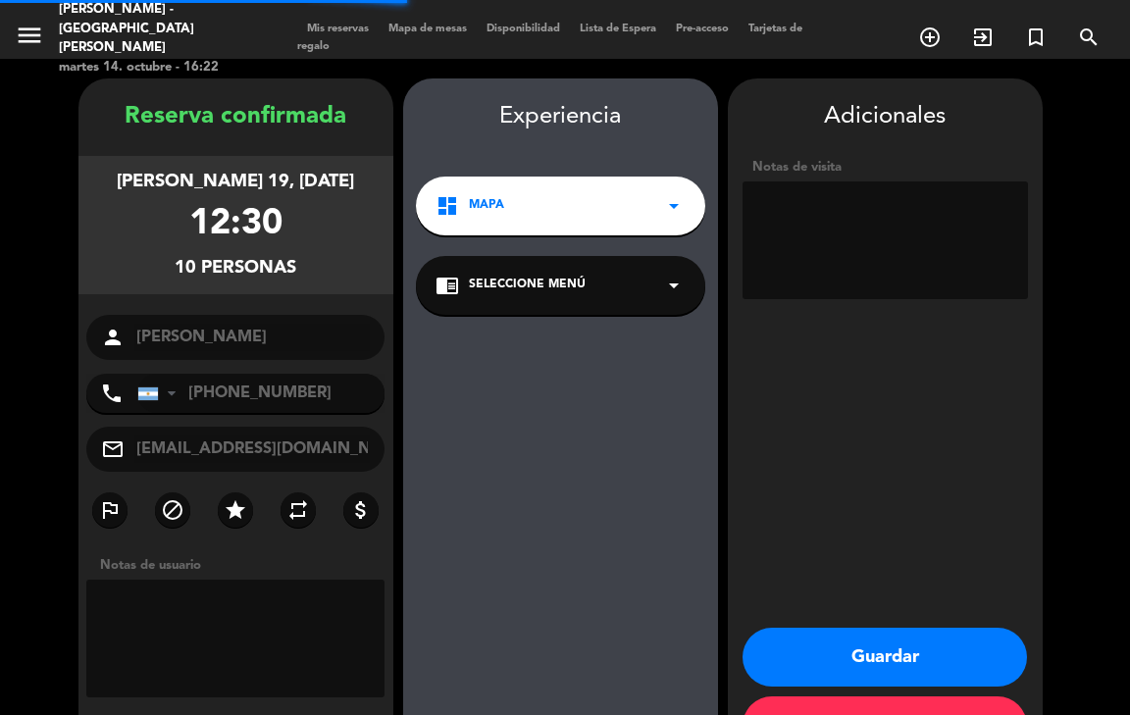
scroll to position [70, 0]
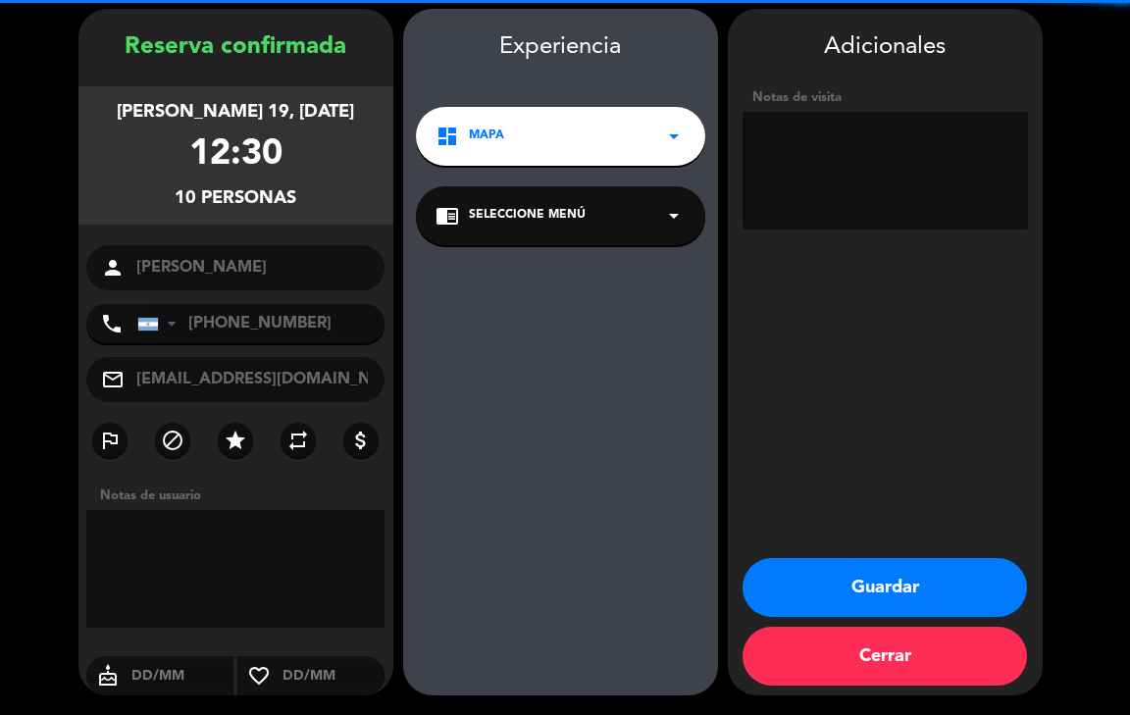
click at [808, 183] on textarea at bounding box center [884, 171] width 285 height 118
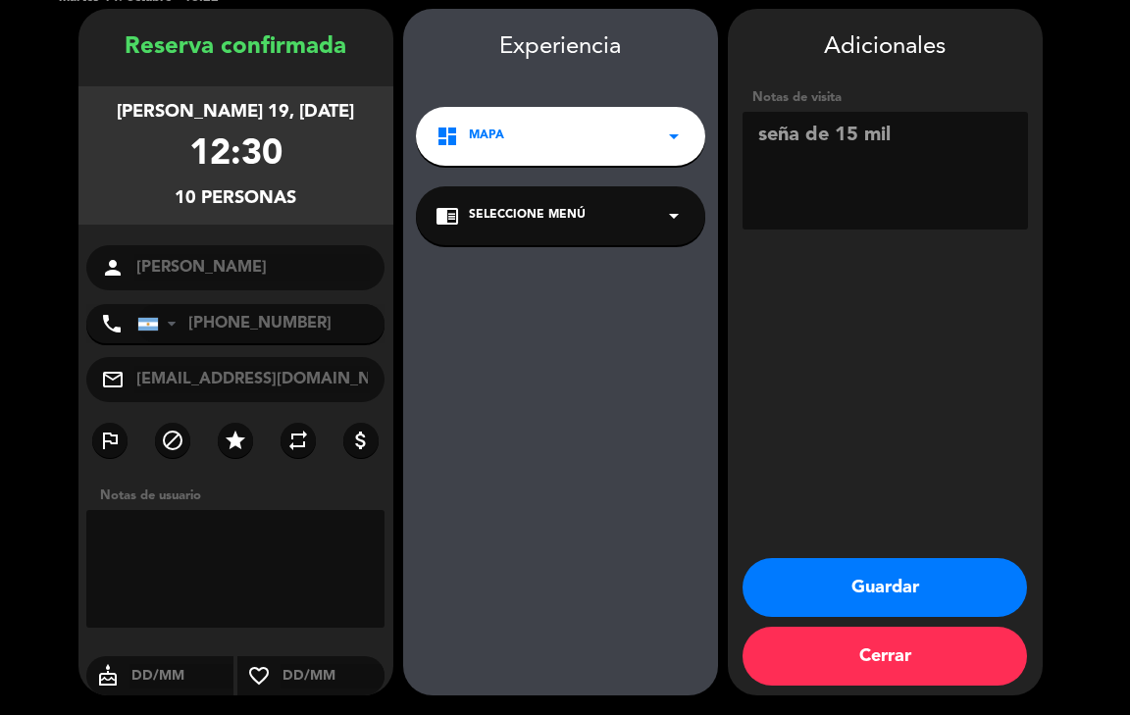
type textarea "seña de 15 mil"
click at [859, 573] on button "Guardar" at bounding box center [884, 587] width 284 height 59
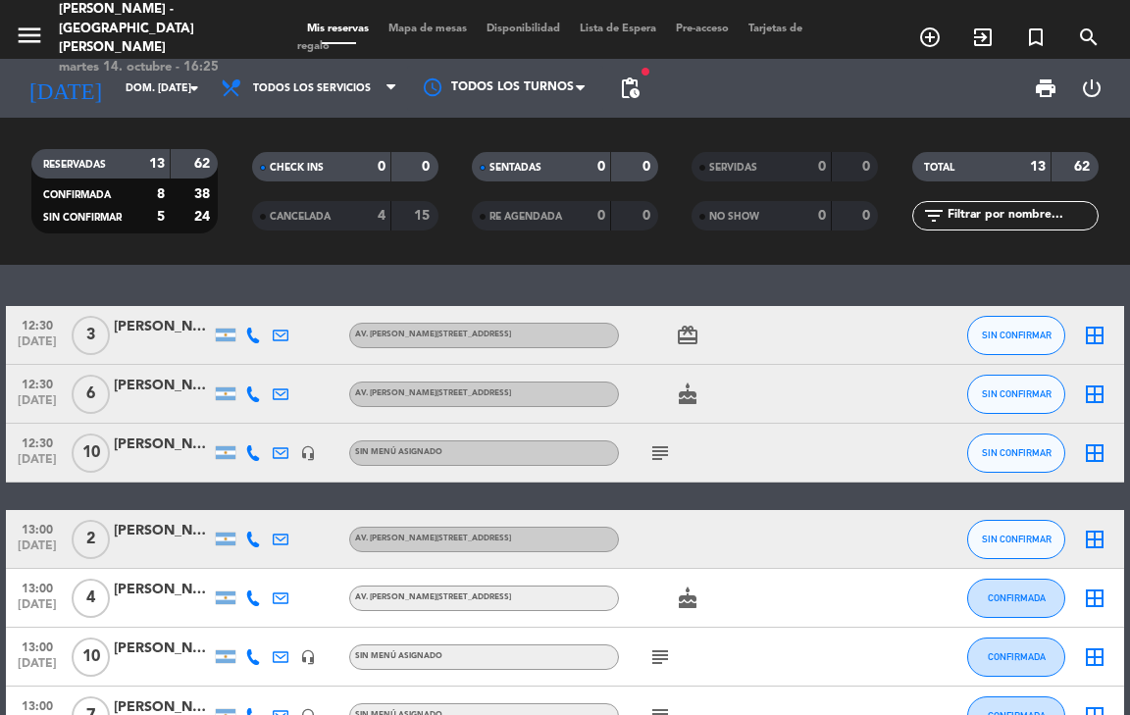
click at [132, 453] on div "[PERSON_NAME]" at bounding box center [163, 444] width 98 height 23
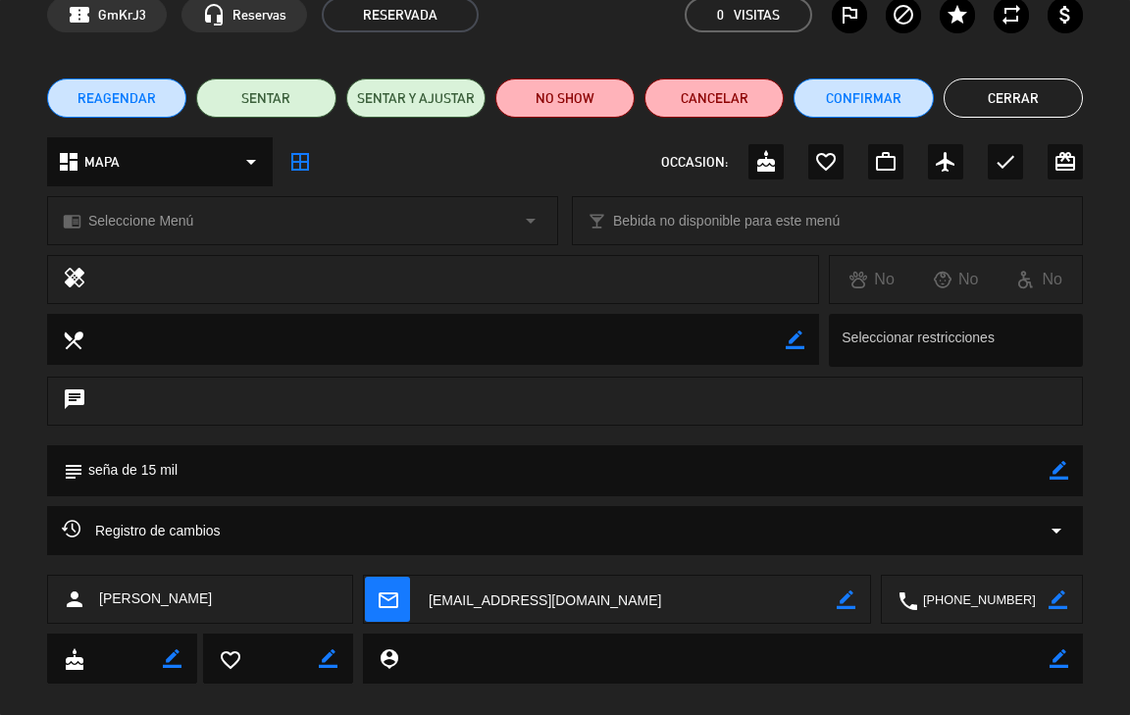
scroll to position [126, 0]
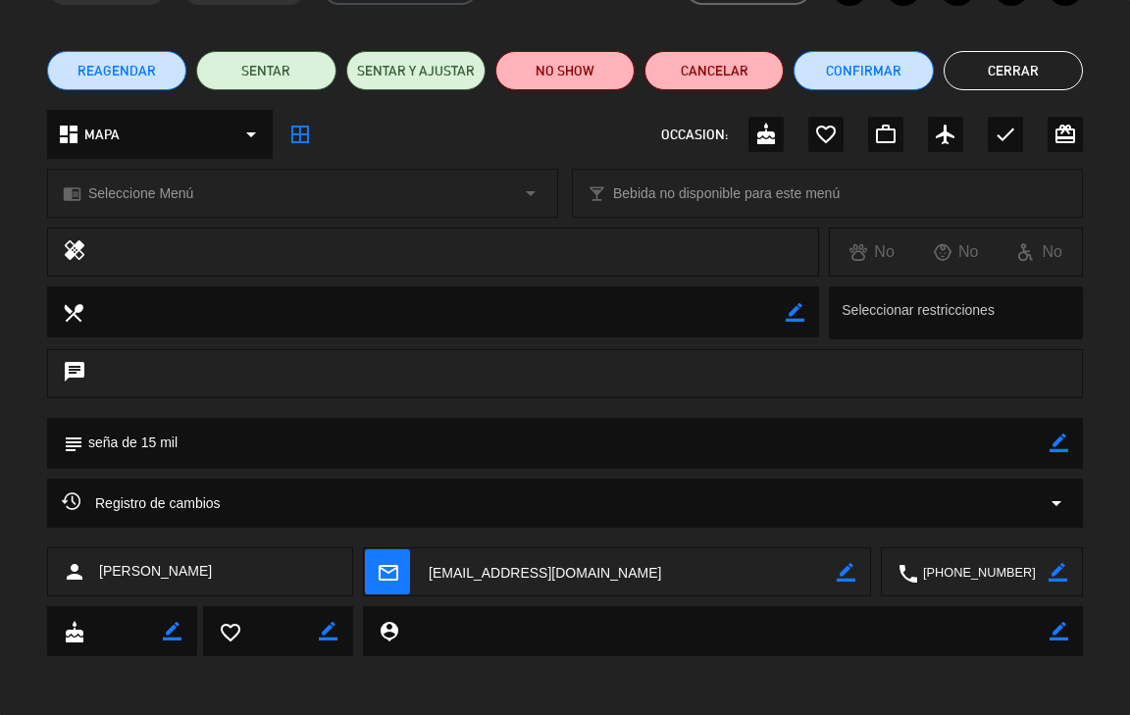
click at [843, 583] on div "border_color" at bounding box center [846, 572] width 19 height 49
click at [846, 576] on icon "border_color" at bounding box center [846, 572] width 19 height 19
click at [839, 578] on icon at bounding box center [846, 572] width 19 height 19
click at [848, 572] on icon at bounding box center [846, 572] width 19 height 19
click at [685, 554] on textarea at bounding box center [630, 572] width 412 height 49
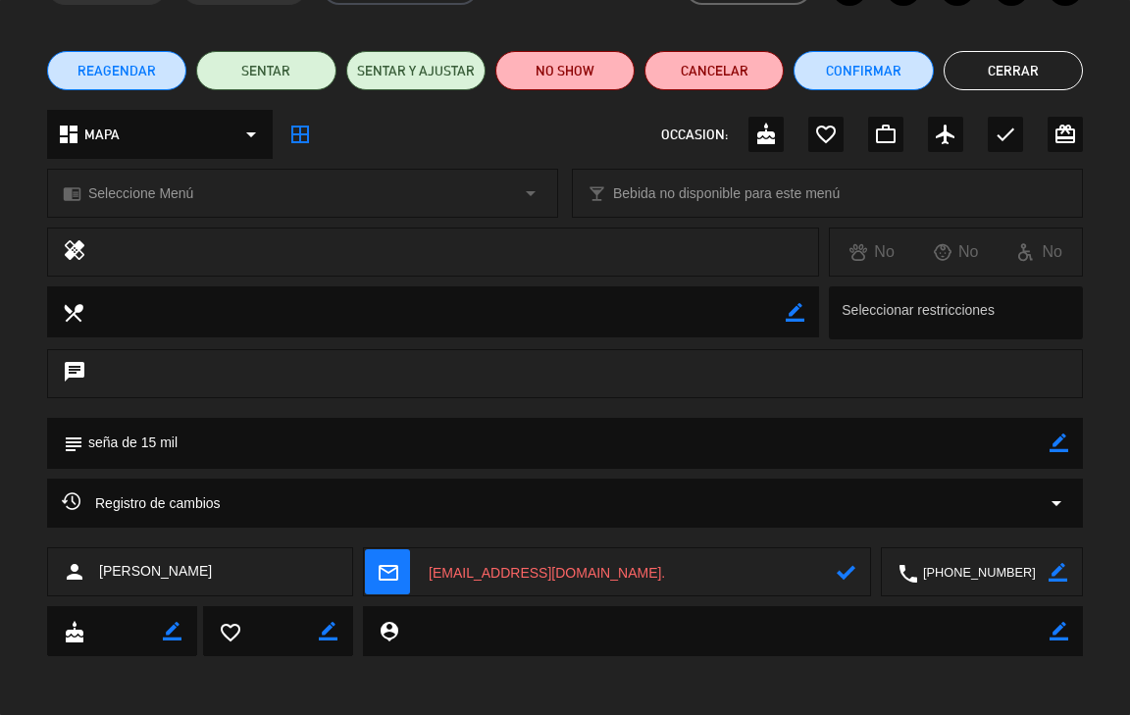
click at [723, 677] on div "calendar_today dom. 19, oct. access_time 12:30 REQUERIR GARANTÍA 10 [PERSON_NAM…" at bounding box center [565, 357] width 1130 height 715
click at [597, 576] on textarea at bounding box center [630, 572] width 412 height 49
type textarea "[EMAIL_ADDRESS][DOMAIN_NAME]"
click at [847, 564] on icon at bounding box center [846, 572] width 19 height 19
click at [1004, 63] on button "Cerrar" at bounding box center [1012, 70] width 139 height 39
